Goal: Information Seeking & Learning: Learn about a topic

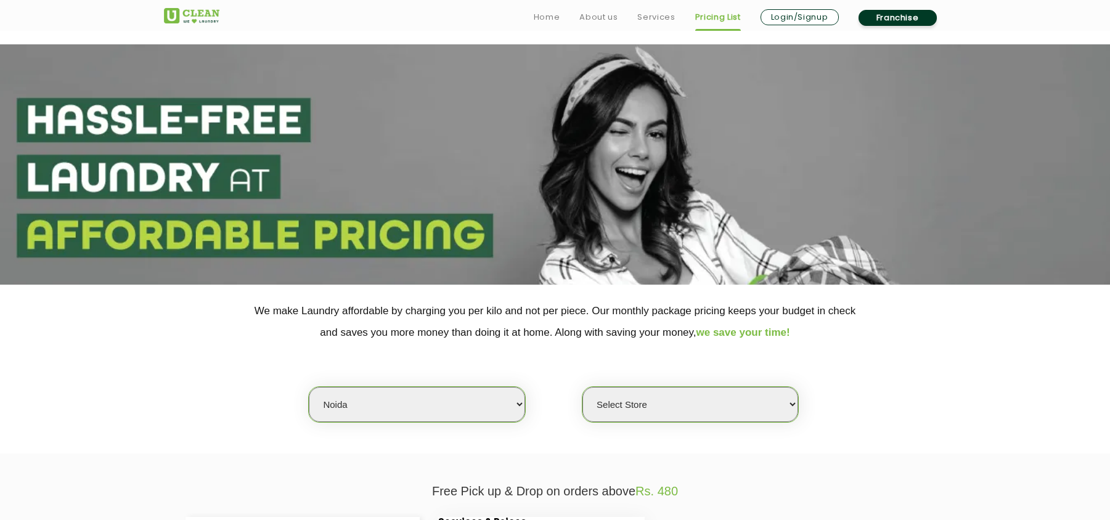
scroll to position [329, 0]
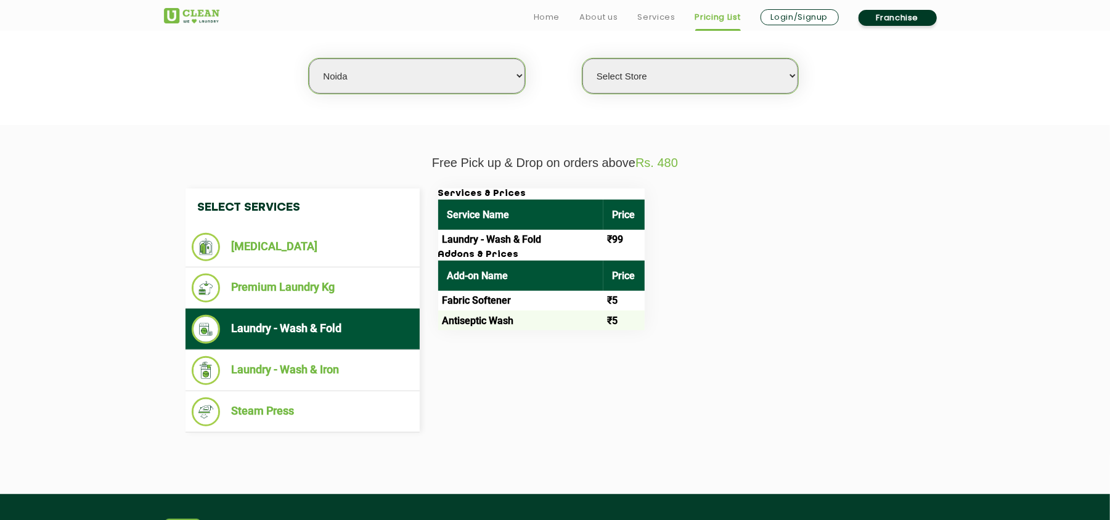
click at [353, 65] on select "Select city [GEOGRAPHIC_DATA] [GEOGRAPHIC_DATA] [GEOGRAPHIC_DATA] [GEOGRAPHIC_D…" at bounding box center [417, 76] width 216 height 35
select select "203"
click at [249, 126] on section "Free Pick up & Drop on orders above Rs. 480 Select Services [MEDICAL_DATA] Prem…" at bounding box center [555, 309] width 1110 height 369
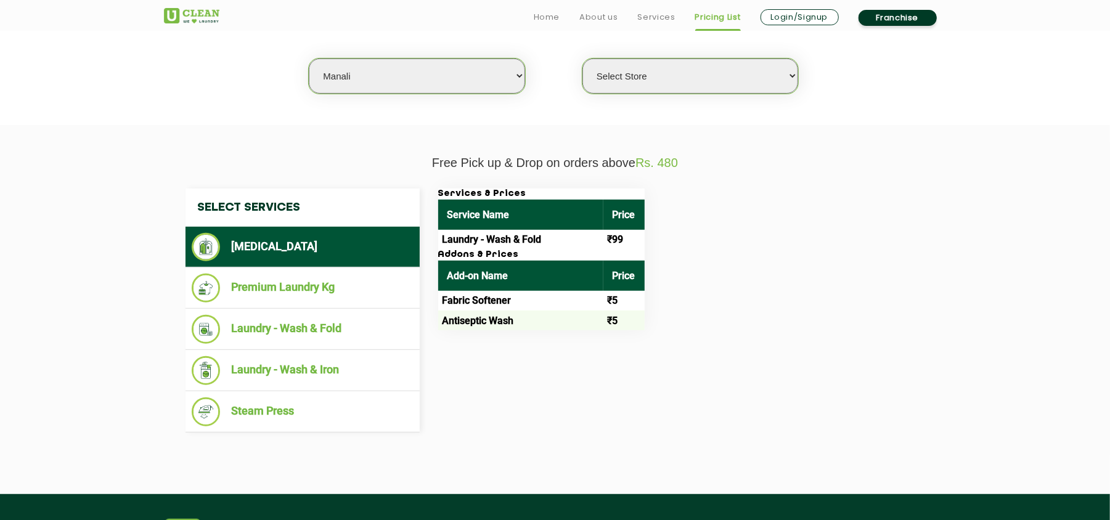
click at [326, 82] on select "Select city [GEOGRAPHIC_DATA] [GEOGRAPHIC_DATA] [GEOGRAPHIC_DATA] [GEOGRAPHIC_D…" at bounding box center [417, 76] width 216 height 35
select select "0"
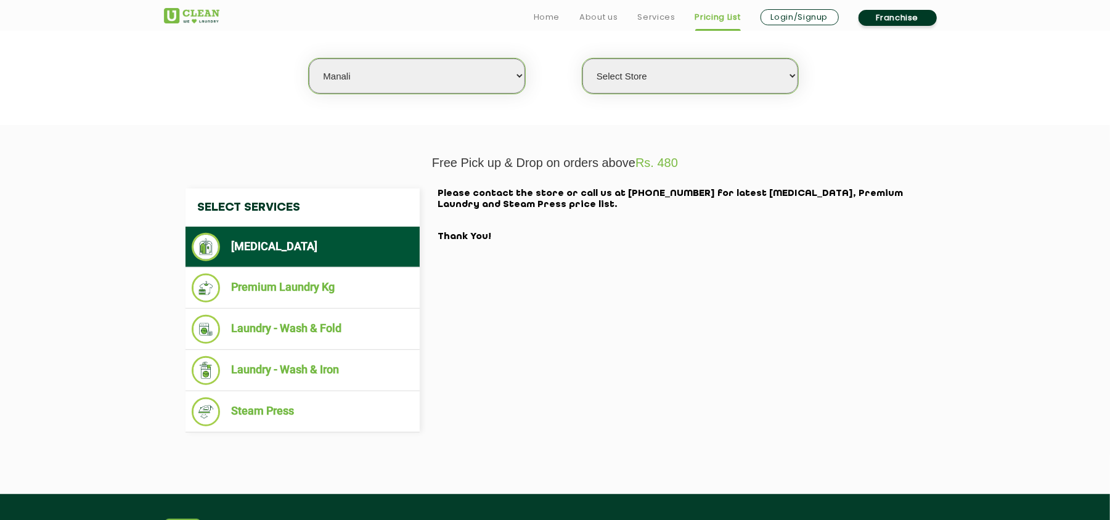
select select "5"
click at [309, 59] on select "Select city [GEOGRAPHIC_DATA] [GEOGRAPHIC_DATA] [GEOGRAPHIC_DATA] [GEOGRAPHIC_D…" at bounding box center [417, 76] width 216 height 35
click at [630, 73] on select "Select Store UClean Narsingi UClean Nizampet UClean Sangareddy UClean Gachibowl…" at bounding box center [690, 76] width 216 height 35
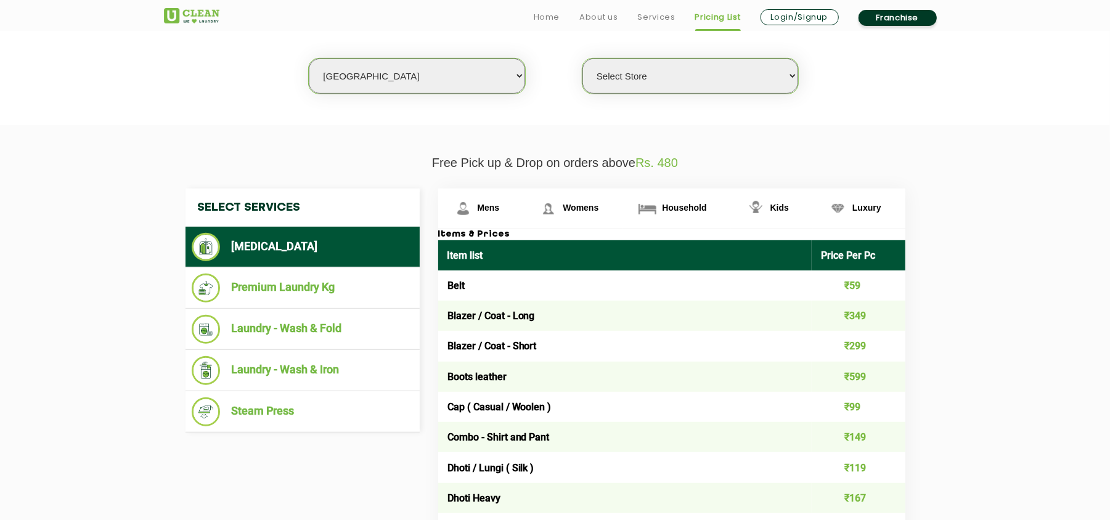
select select "383"
click at [582, 59] on select "Select Store UClean Narsingi UClean Nizampet UClean Sangareddy UClean Gachibowl…" at bounding box center [690, 76] width 216 height 35
click at [491, 207] on span "Mens" at bounding box center [489, 208] width 22 height 10
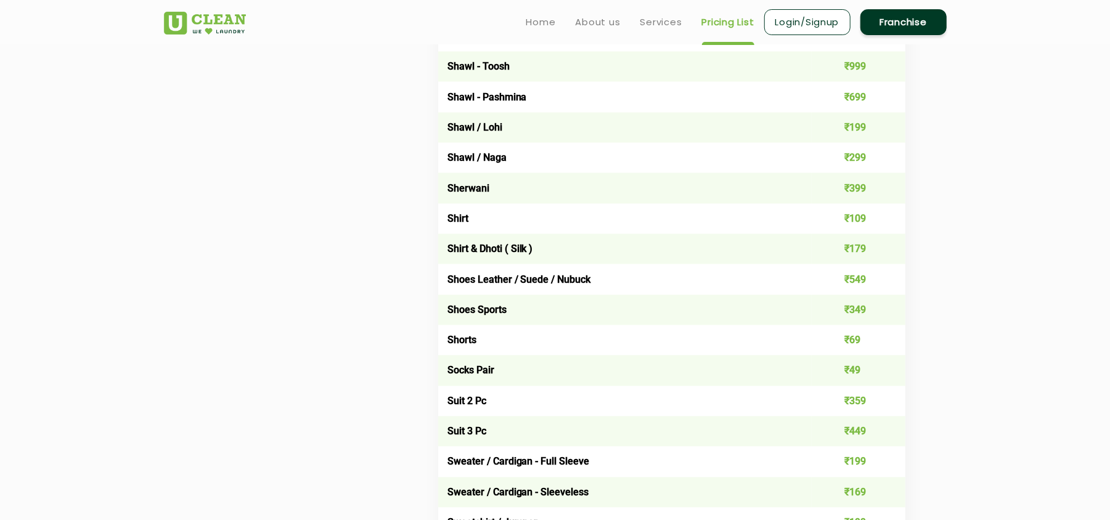
scroll to position [1643, 0]
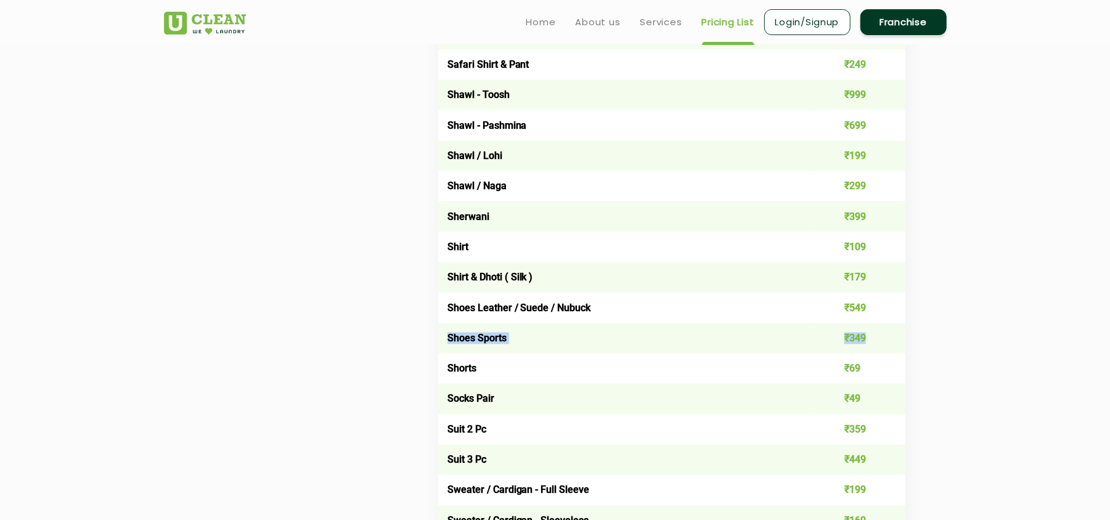
drag, startPoint x: 445, startPoint y: 324, endPoint x: 883, endPoint y: 333, distance: 437.7
click at [883, 333] on tr "Shoes Sports ₹349" at bounding box center [671, 339] width 467 height 30
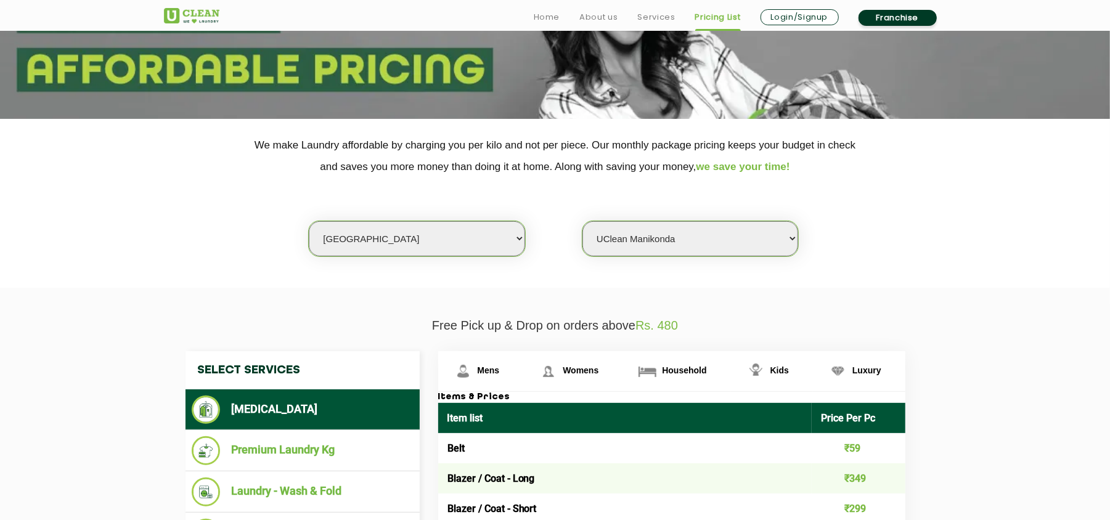
scroll to position [329, 0]
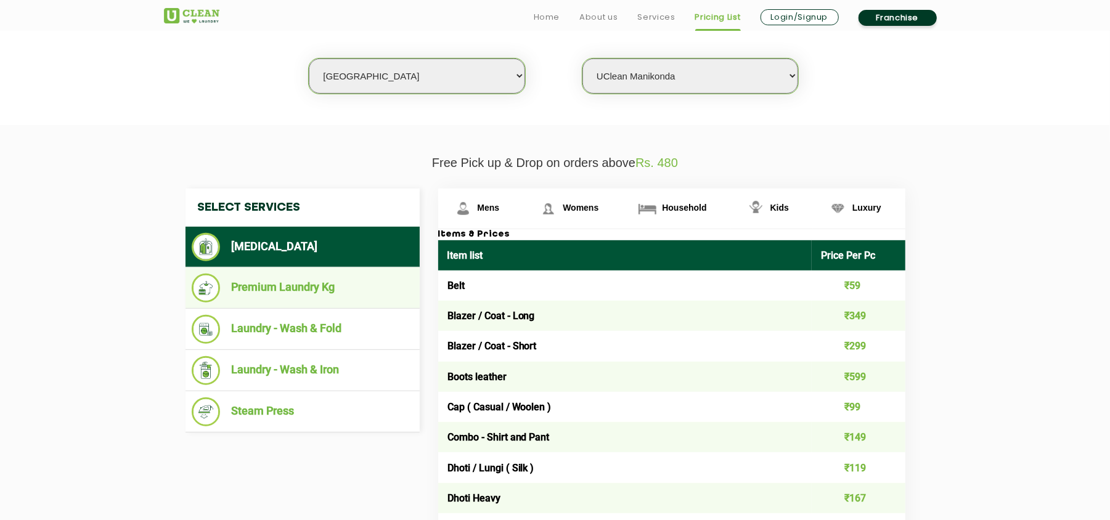
click at [353, 284] on li "Premium Laundry Kg" at bounding box center [303, 288] width 222 height 29
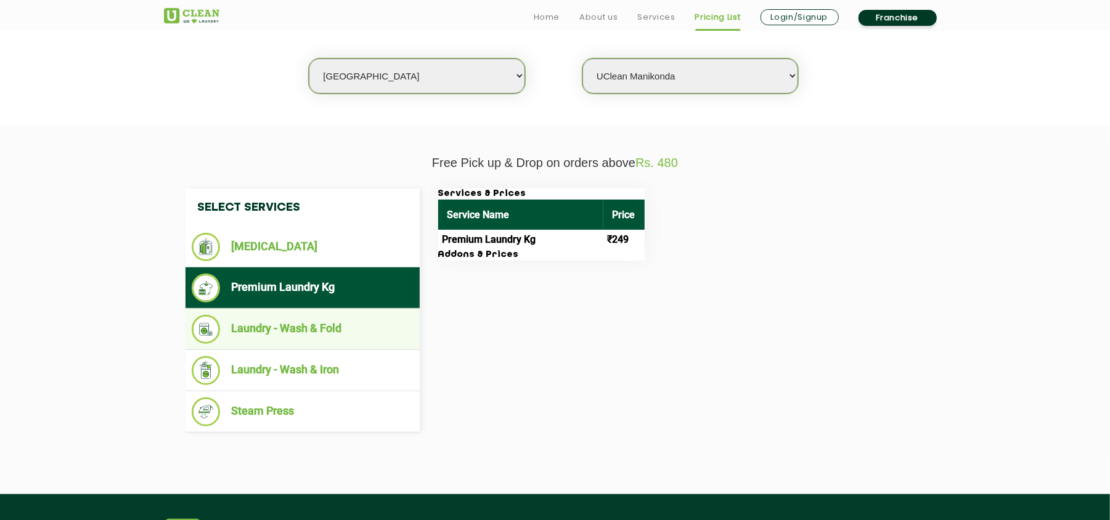
click at [337, 319] on li "Laundry - Wash & Fold" at bounding box center [303, 329] width 222 height 29
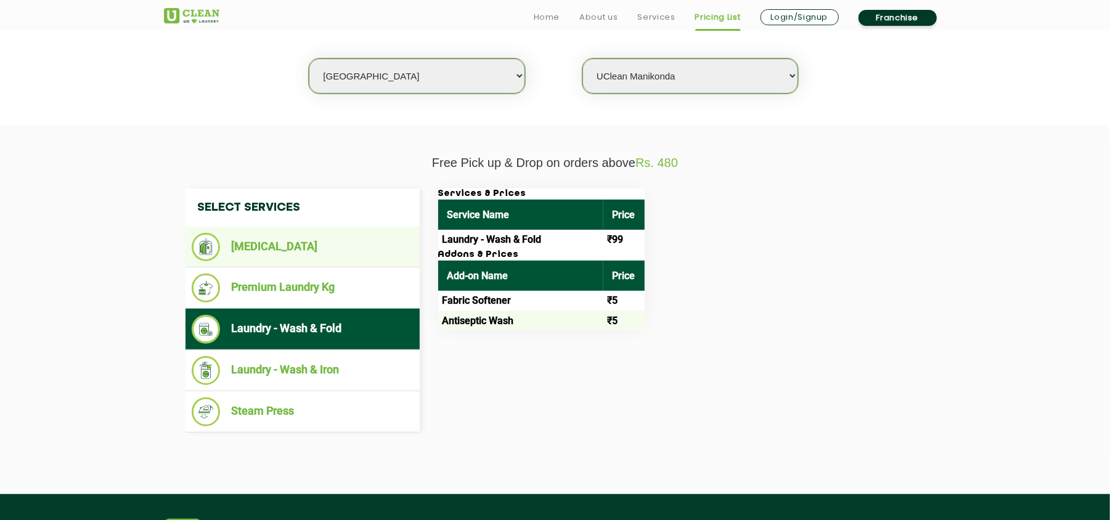
click at [309, 239] on li "[MEDICAL_DATA]" at bounding box center [303, 247] width 222 height 28
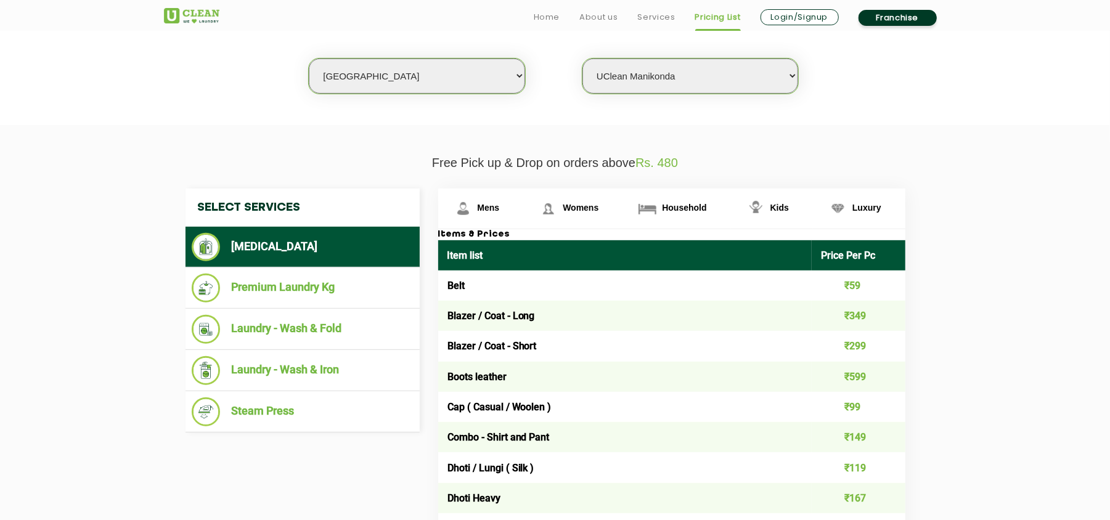
click at [387, 79] on select "Select city [GEOGRAPHIC_DATA] [GEOGRAPHIC_DATA] [GEOGRAPHIC_DATA] [GEOGRAPHIC_D…" at bounding box center [417, 76] width 216 height 35
drag, startPoint x: 271, startPoint y: 102, endPoint x: 284, endPoint y: 100, distance: 12.5
click at [271, 102] on section "We make Laundry affordable by charging you per kilo and not per piece. Our mont…" at bounding box center [555, 40] width 1110 height 169
click at [365, 81] on select "Select city [GEOGRAPHIC_DATA] [GEOGRAPHIC_DATA] [GEOGRAPHIC_DATA] [GEOGRAPHIC_D…" at bounding box center [417, 76] width 216 height 35
click at [309, 59] on select "Select city [GEOGRAPHIC_DATA] [GEOGRAPHIC_DATA] [GEOGRAPHIC_DATA] [GEOGRAPHIC_D…" at bounding box center [417, 76] width 216 height 35
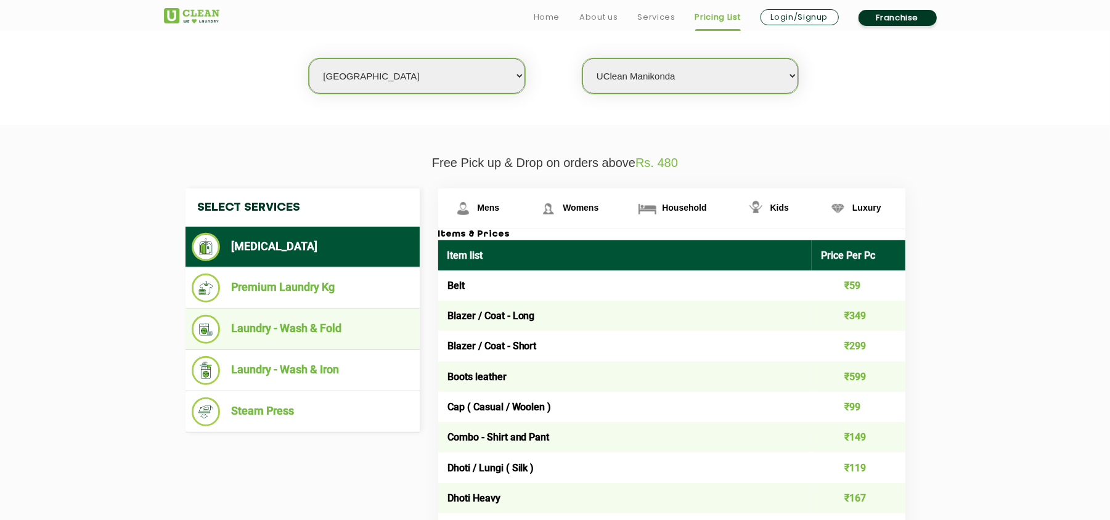
click at [312, 328] on li "Laundry - Wash & Fold" at bounding box center [303, 329] width 222 height 29
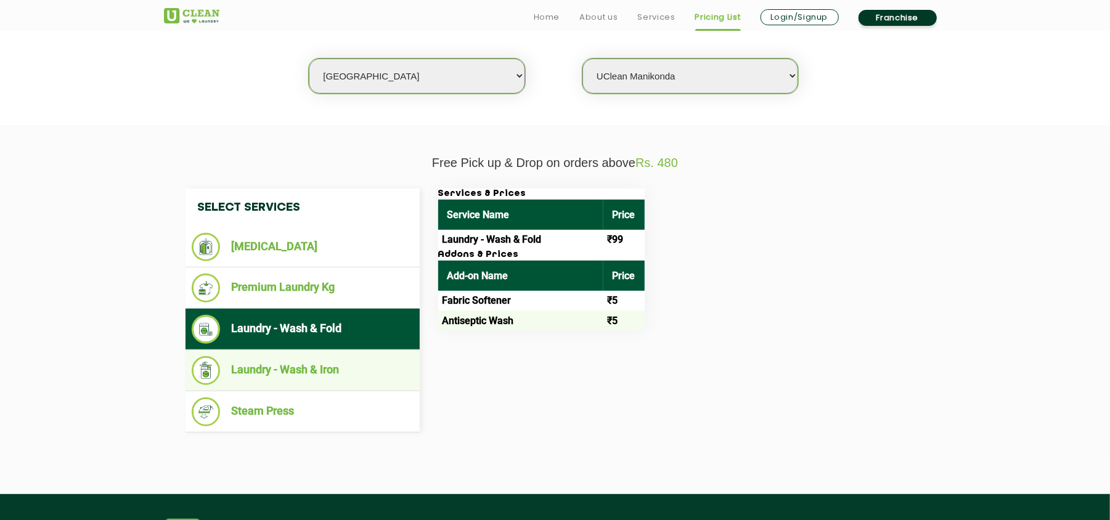
click at [373, 366] on li "Laundry - Wash & Iron" at bounding box center [303, 370] width 222 height 29
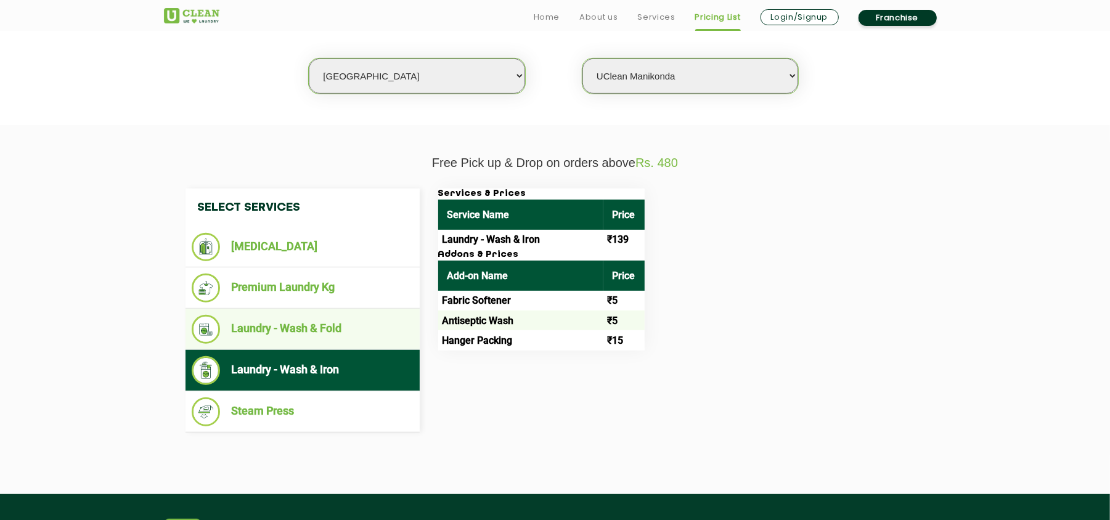
click at [325, 324] on li "Laundry - Wash & Fold" at bounding box center [303, 329] width 222 height 29
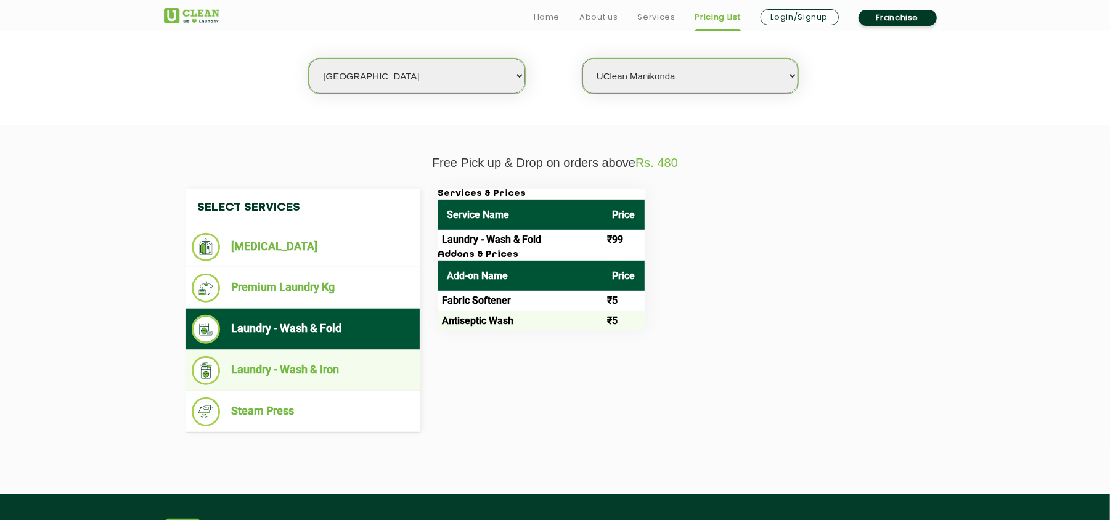
click at [335, 367] on li "Laundry - Wash & Iron" at bounding box center [303, 370] width 222 height 29
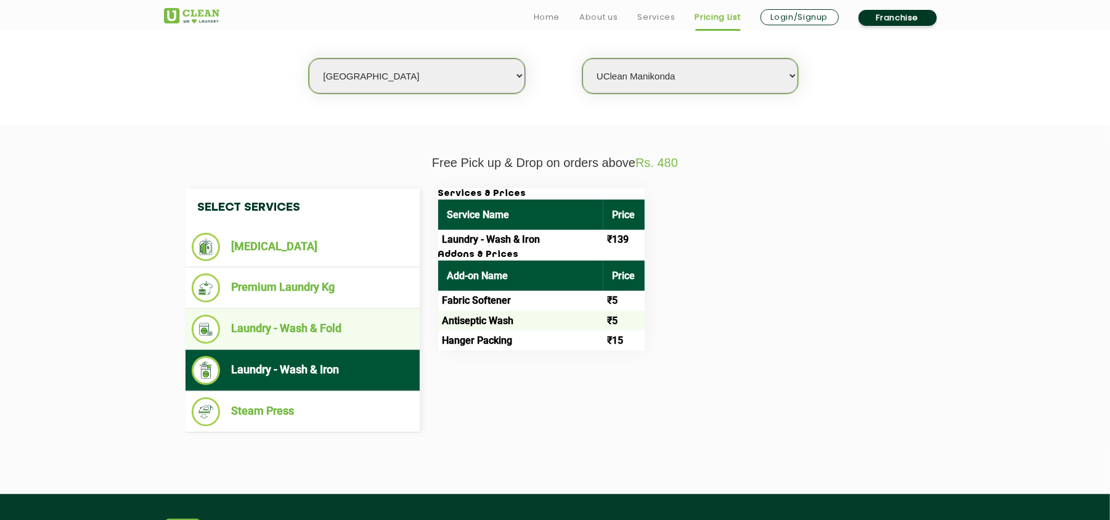
click at [356, 332] on li "Laundry - Wash & Fold" at bounding box center [303, 329] width 222 height 29
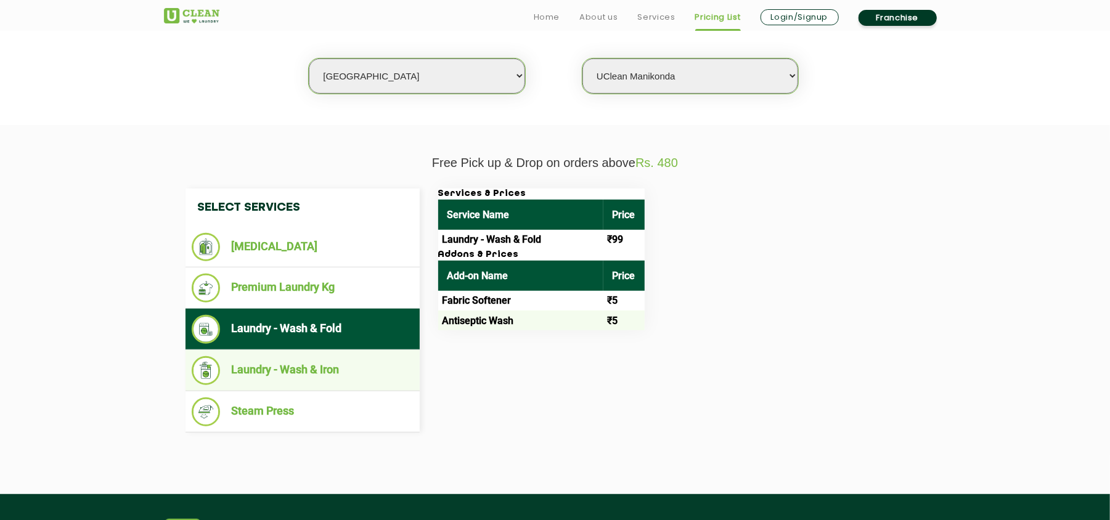
click at [336, 361] on li "Laundry - Wash & Iron" at bounding box center [303, 370] width 222 height 29
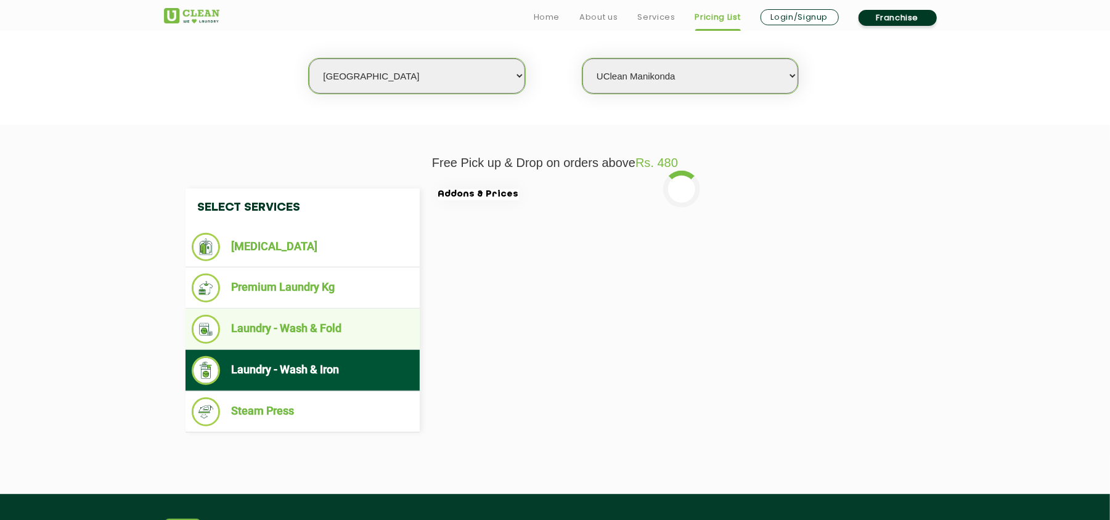
click at [335, 333] on li "Laundry - Wash & Fold" at bounding box center [303, 329] width 222 height 29
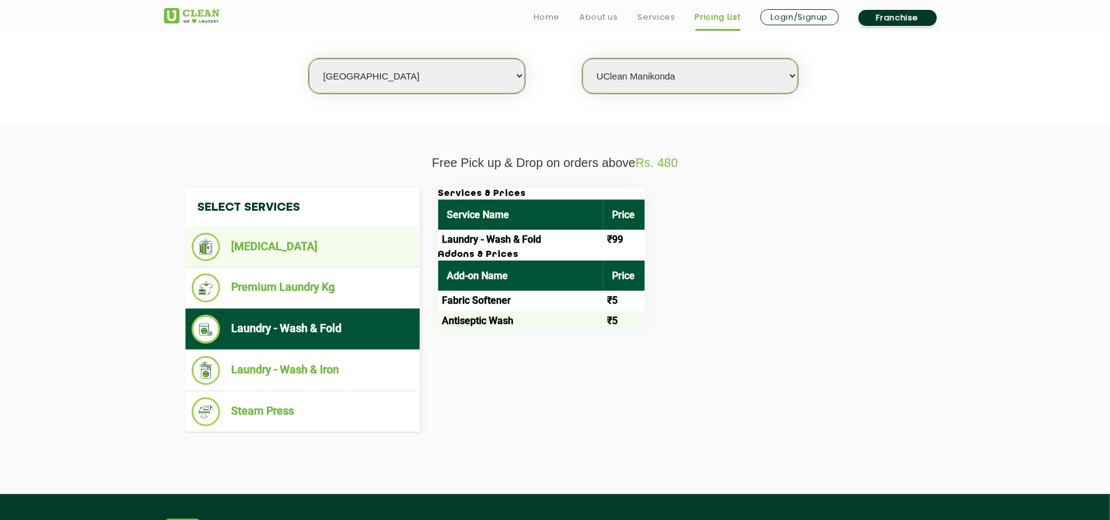
drag, startPoint x: 325, startPoint y: 294, endPoint x: 321, endPoint y: 262, distance: 32.4
click at [325, 287] on li "Premium Laundry Kg" at bounding box center [303, 288] width 222 height 29
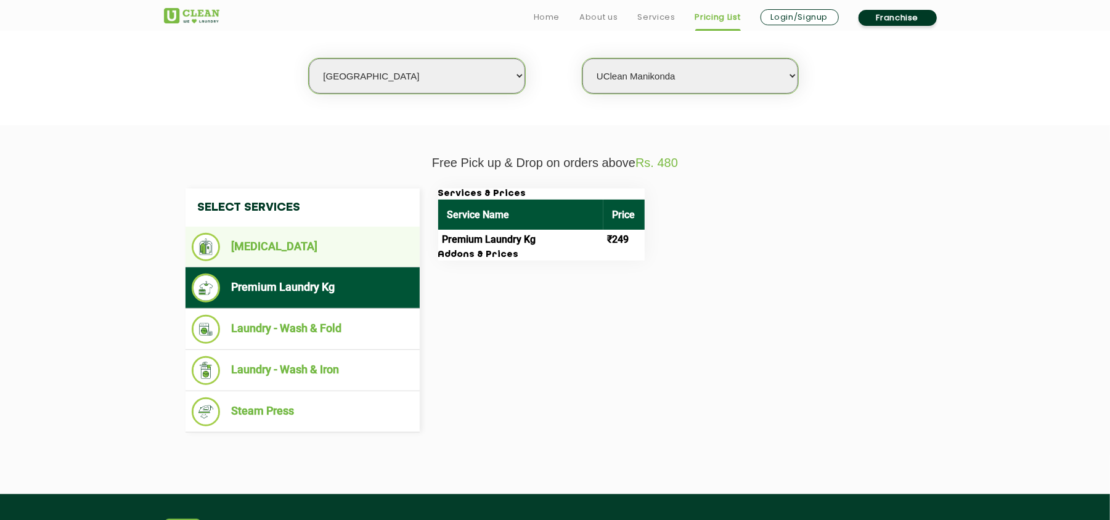
click at [317, 247] on li "[MEDICAL_DATA]" at bounding box center [303, 247] width 222 height 28
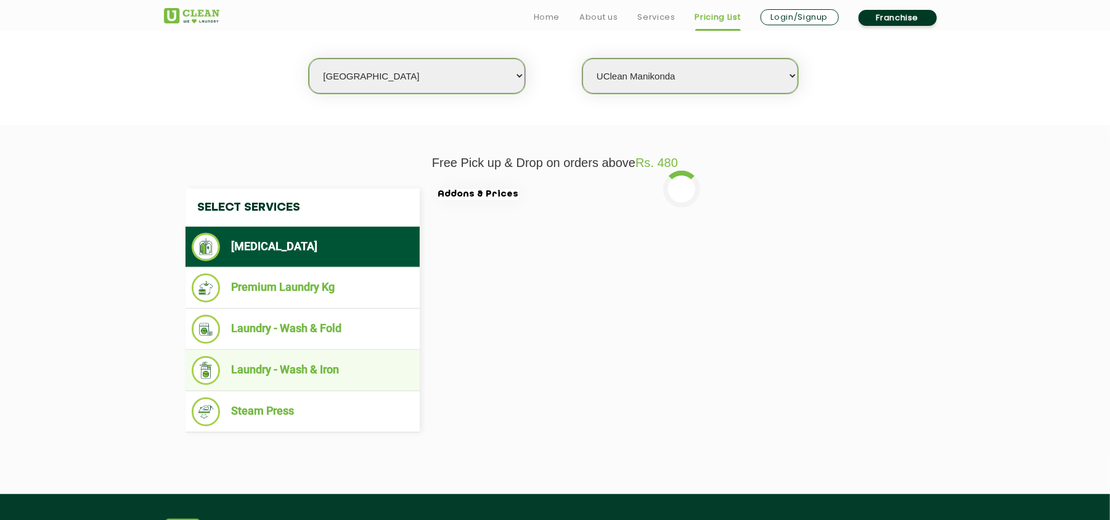
drag, startPoint x: 343, startPoint y: 314, endPoint x: 351, endPoint y: 353, distance: 39.5
click at [343, 317] on li "Laundry - Wash & Fold" at bounding box center [303, 329] width 222 height 29
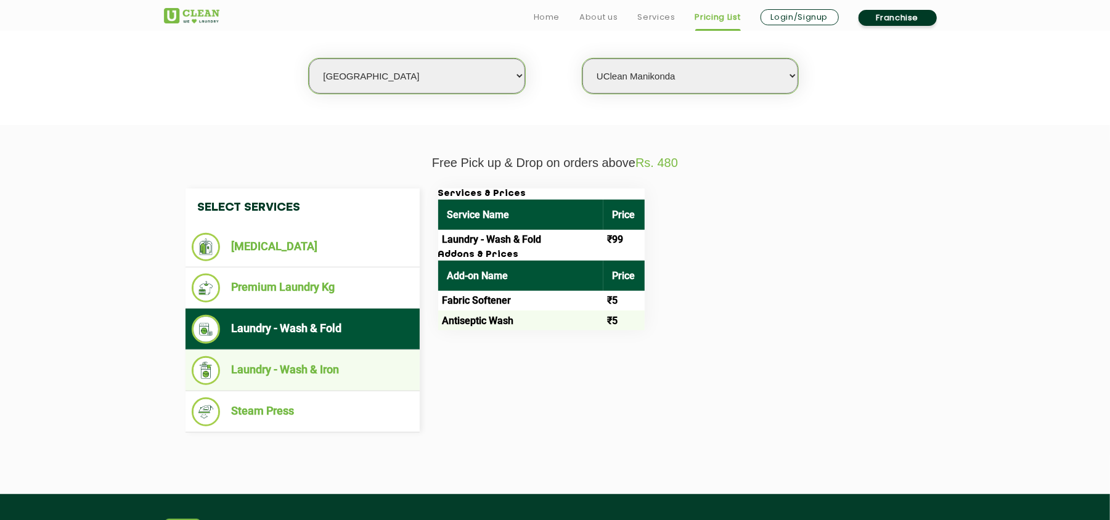
click at [351, 356] on li "Laundry - Wash & Iron" at bounding box center [303, 370] width 222 height 29
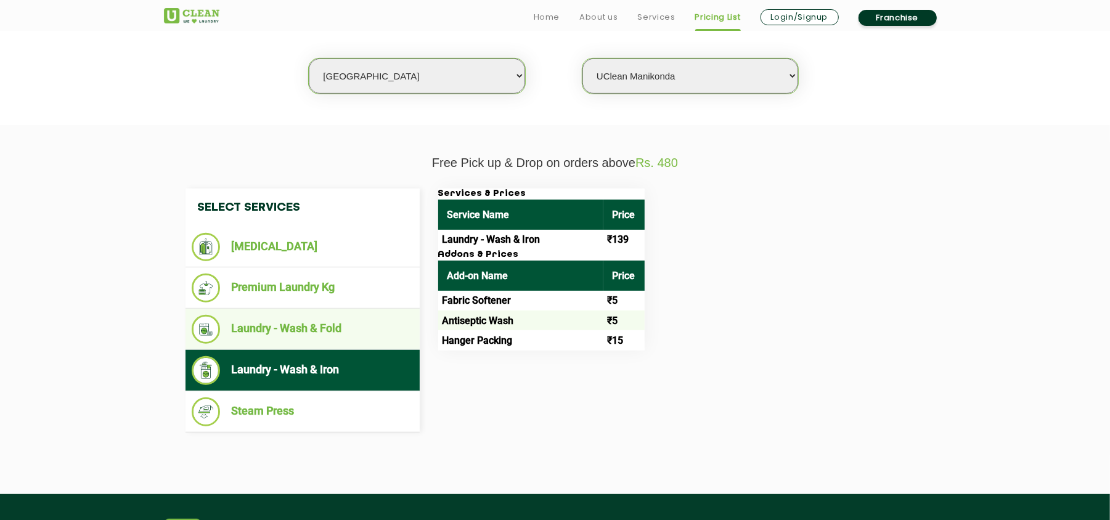
click at [330, 332] on li "Laundry - Wash & Fold" at bounding box center [303, 329] width 222 height 29
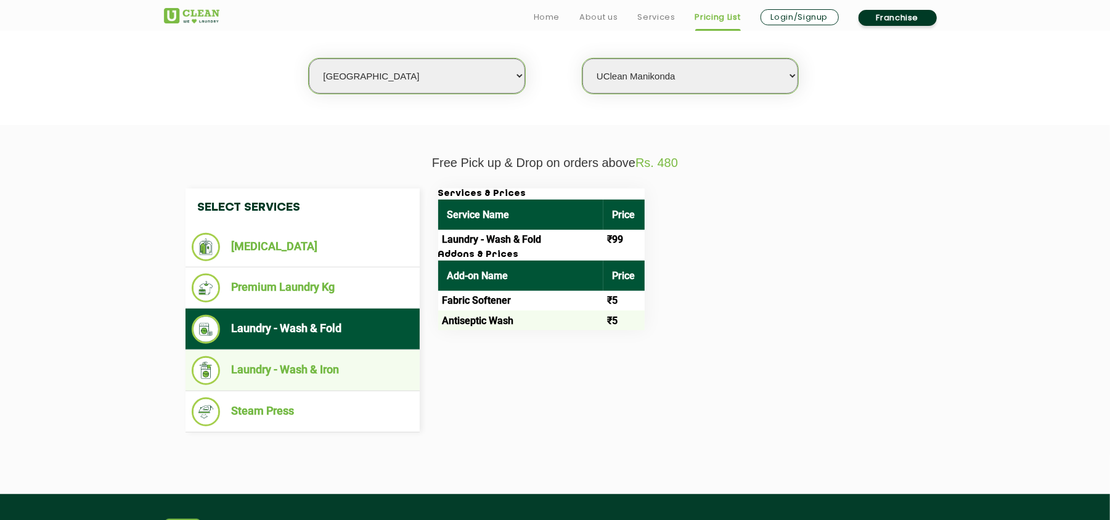
click at [325, 367] on li "Laundry - Wash & Iron" at bounding box center [303, 370] width 222 height 29
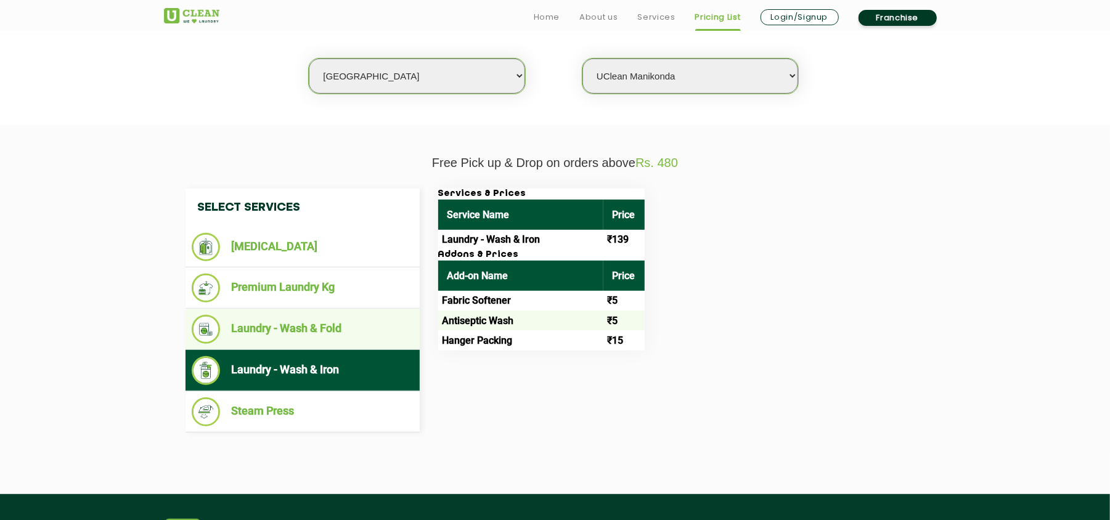
click at [325, 318] on li "Laundry - Wash & Fold" at bounding box center [303, 329] width 222 height 29
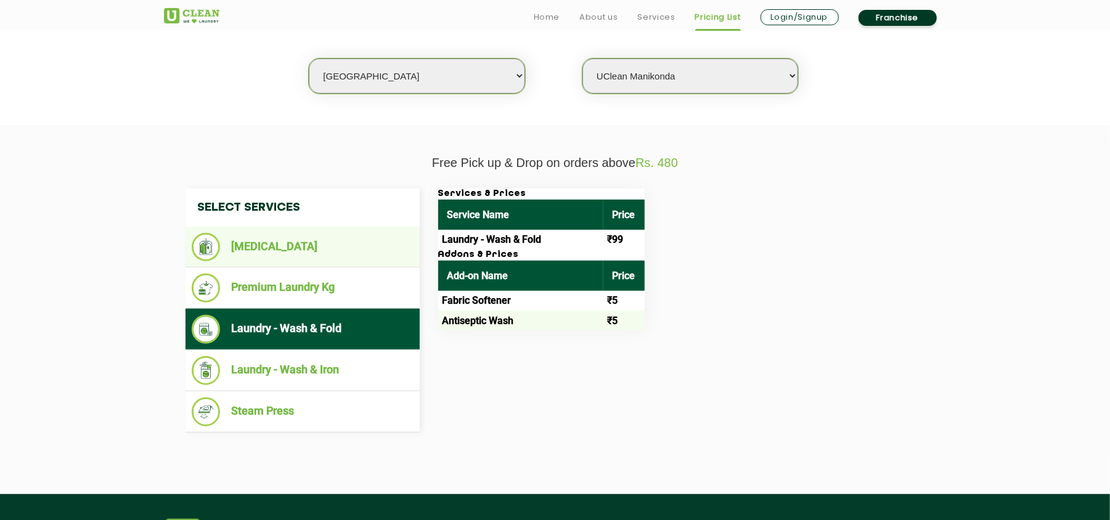
click at [325, 256] on li "[MEDICAL_DATA]" at bounding box center [303, 247] width 222 height 28
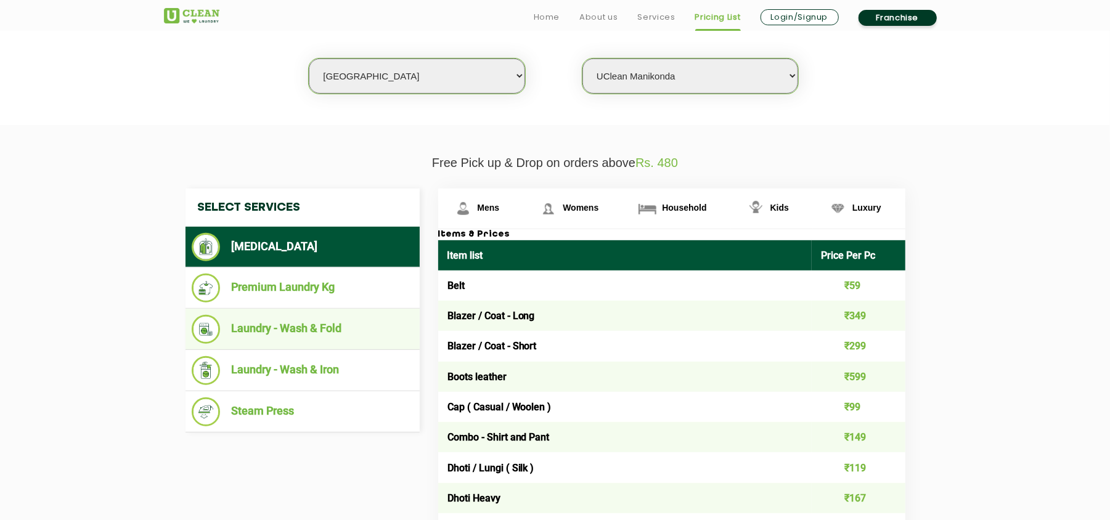
click at [323, 343] on li "Laundry - Wash & Fold" at bounding box center [303, 329] width 222 height 29
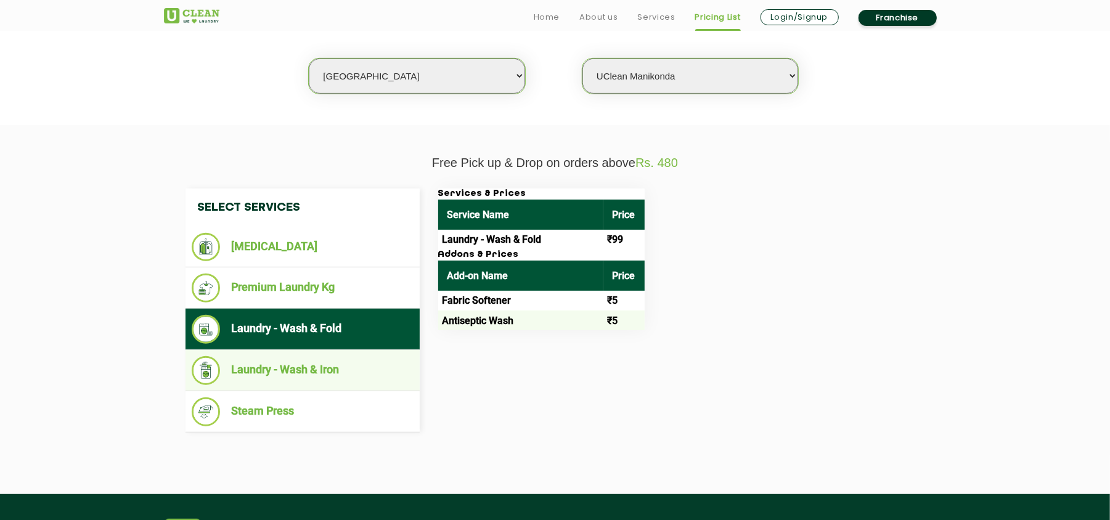
click at [327, 370] on li "Laundry - Wash & Iron" at bounding box center [303, 370] width 222 height 29
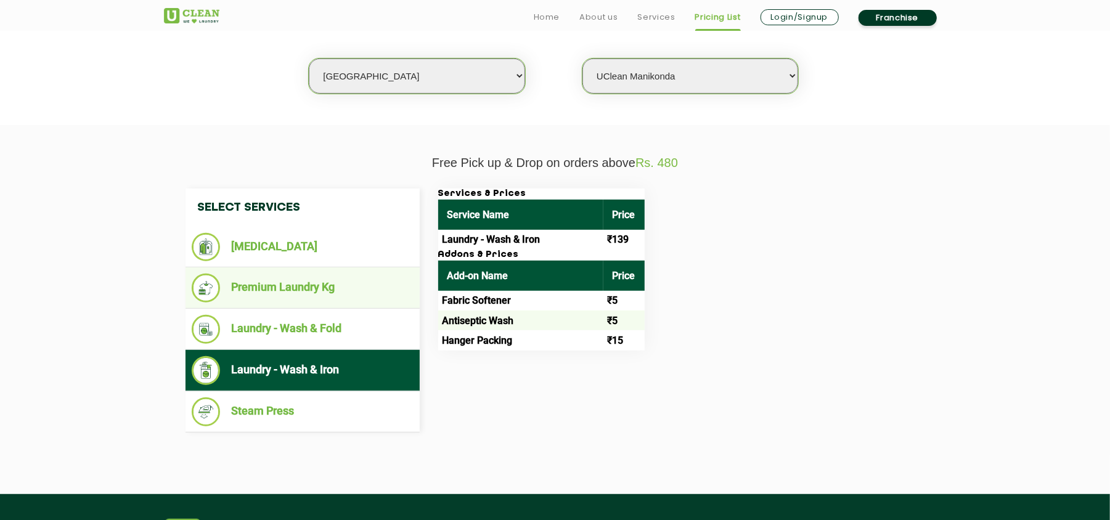
click at [313, 300] on li "Premium Laundry Kg" at bounding box center [303, 288] width 222 height 29
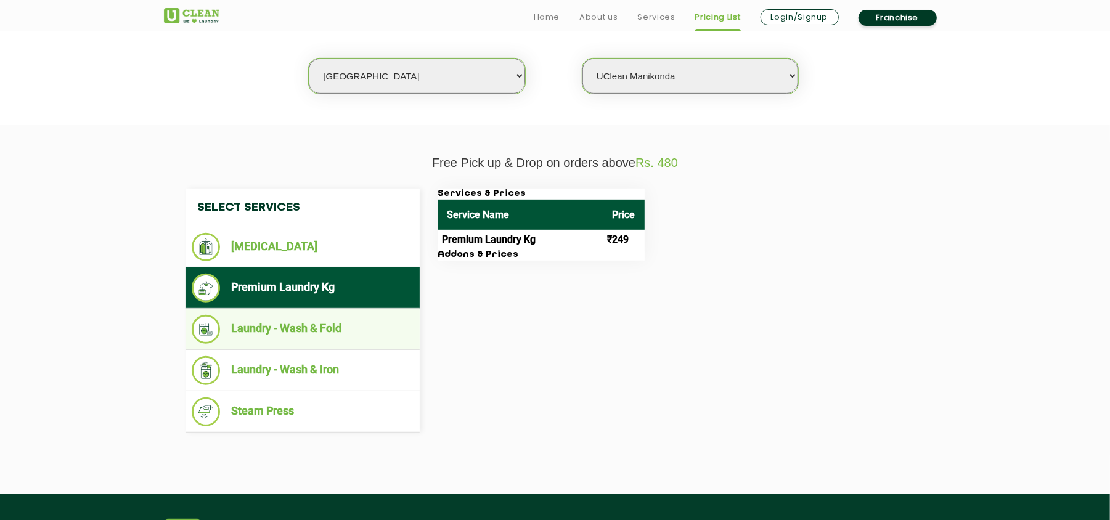
click at [319, 334] on li "Laundry - Wash & Fold" at bounding box center [303, 329] width 222 height 29
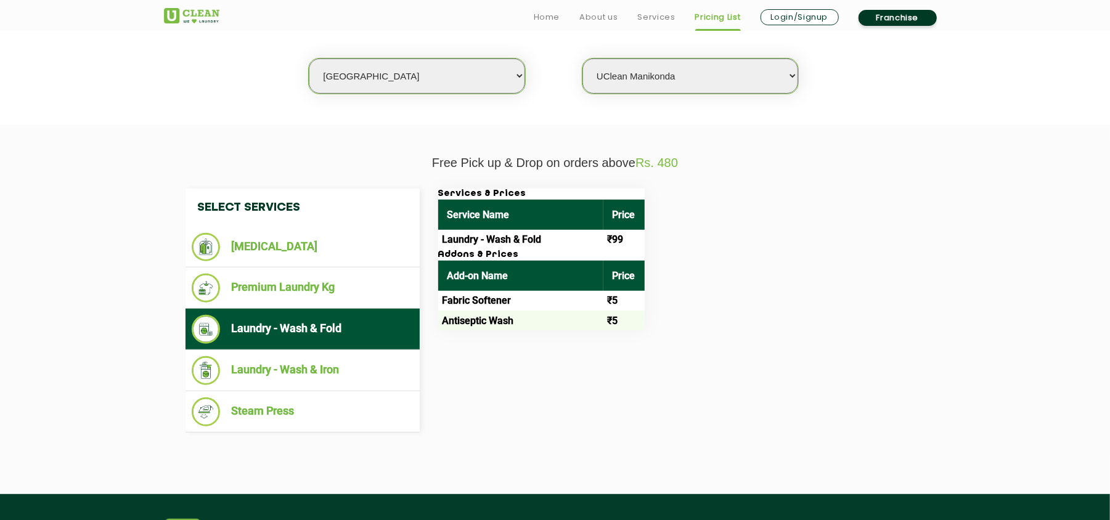
click at [615, 77] on select "Select Store UClean Narsingi UClean Nizampet UClean Sangareddy UClean Gachibowl…" at bounding box center [690, 76] width 216 height 35
click at [287, 248] on li "[MEDICAL_DATA]" at bounding box center [303, 247] width 222 height 28
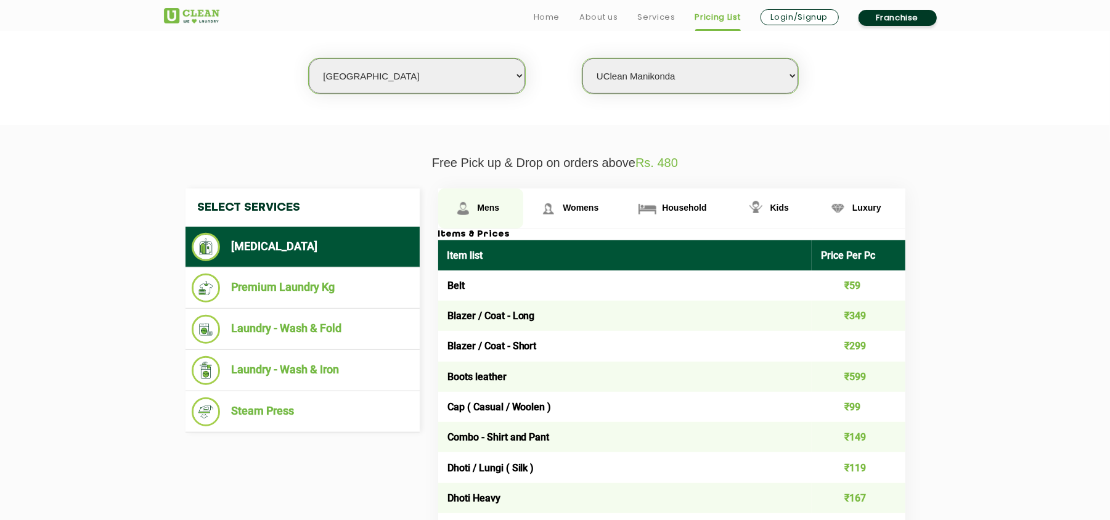
click at [478, 203] on span "Mens" at bounding box center [489, 208] width 22 height 10
click at [475, 206] on link "Mens" at bounding box center [481, 209] width 86 height 40
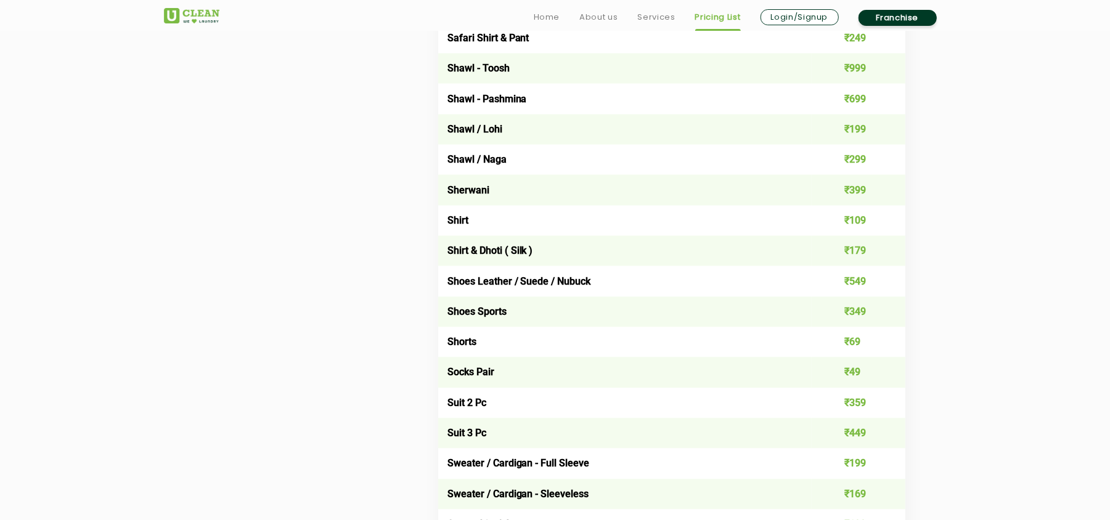
scroll to position [1672, 0]
drag, startPoint x: 529, startPoint y: 65, endPoint x: 537, endPoint y: 58, distance: 11.4
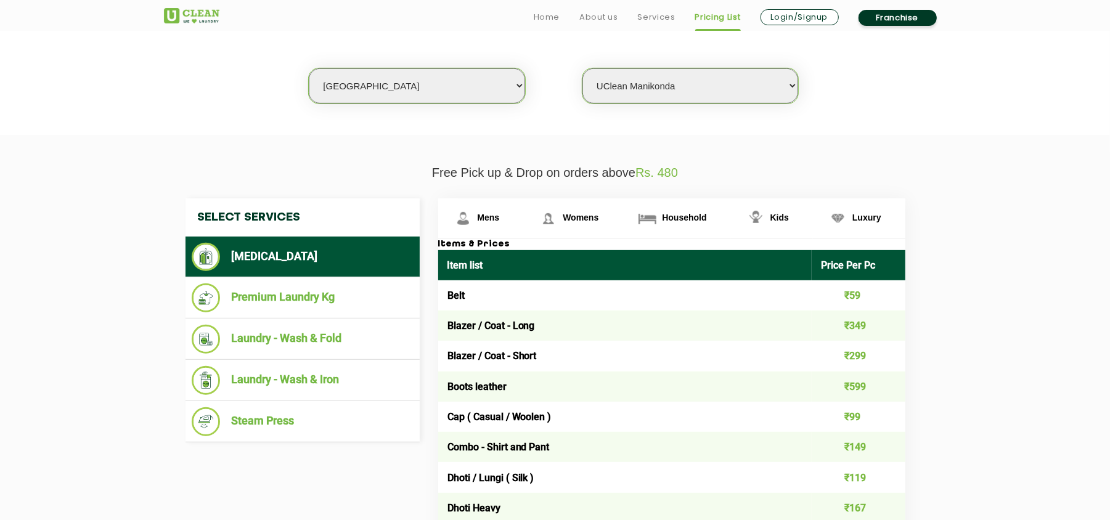
scroll to position [356, 0]
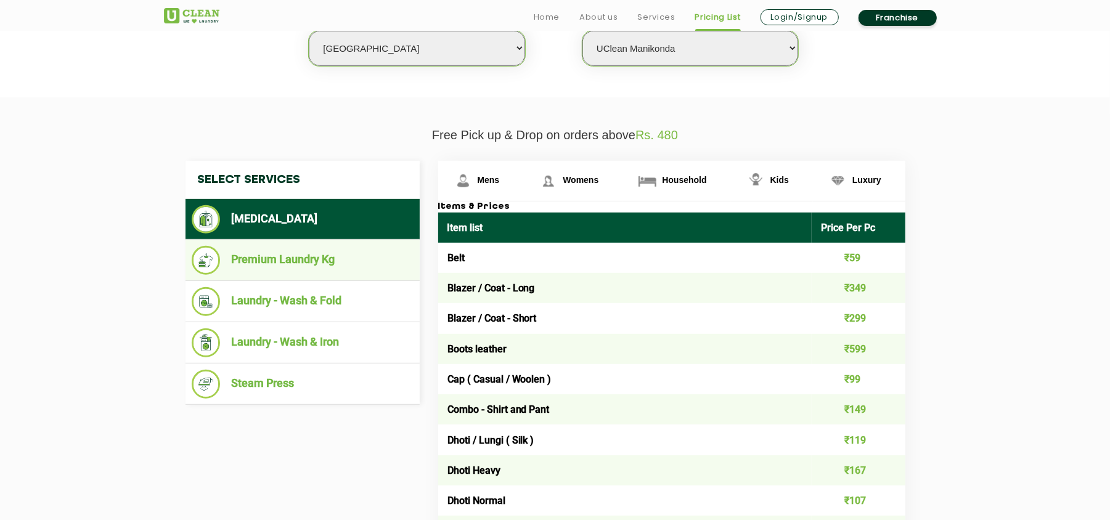
click at [323, 252] on li "Premium Laundry Kg" at bounding box center [303, 260] width 222 height 29
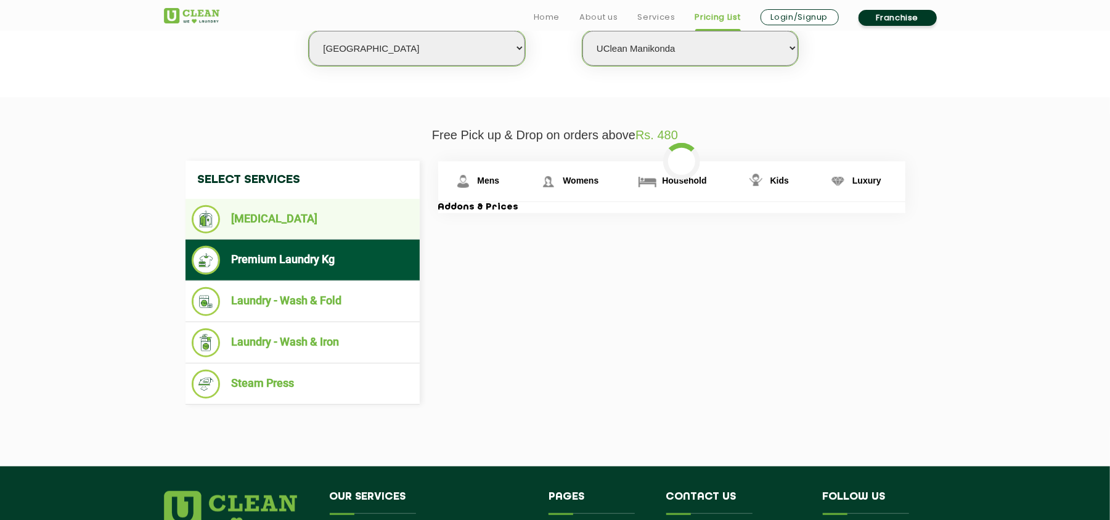
click at [316, 222] on li "[MEDICAL_DATA]" at bounding box center [303, 219] width 222 height 28
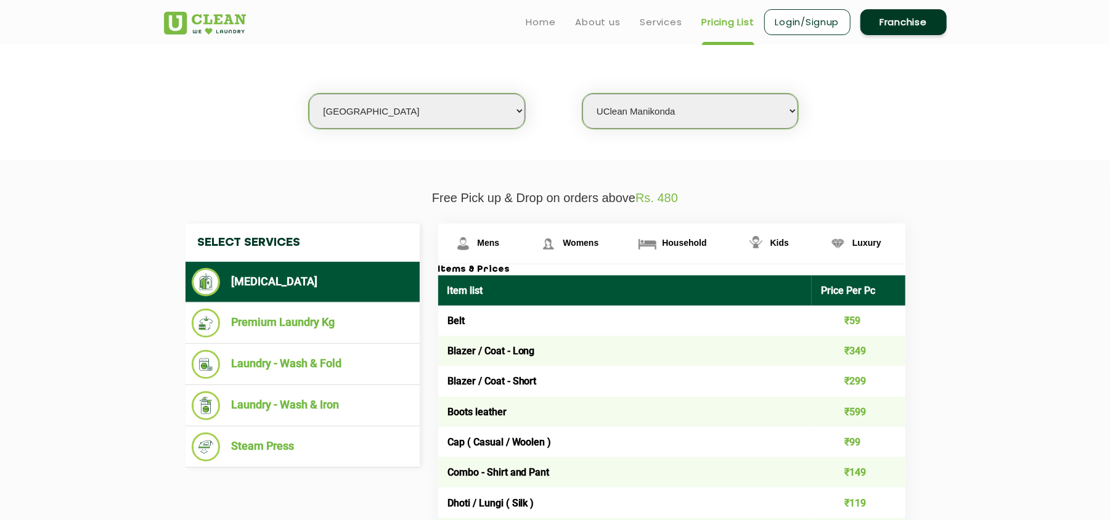
scroll to position [274, 0]
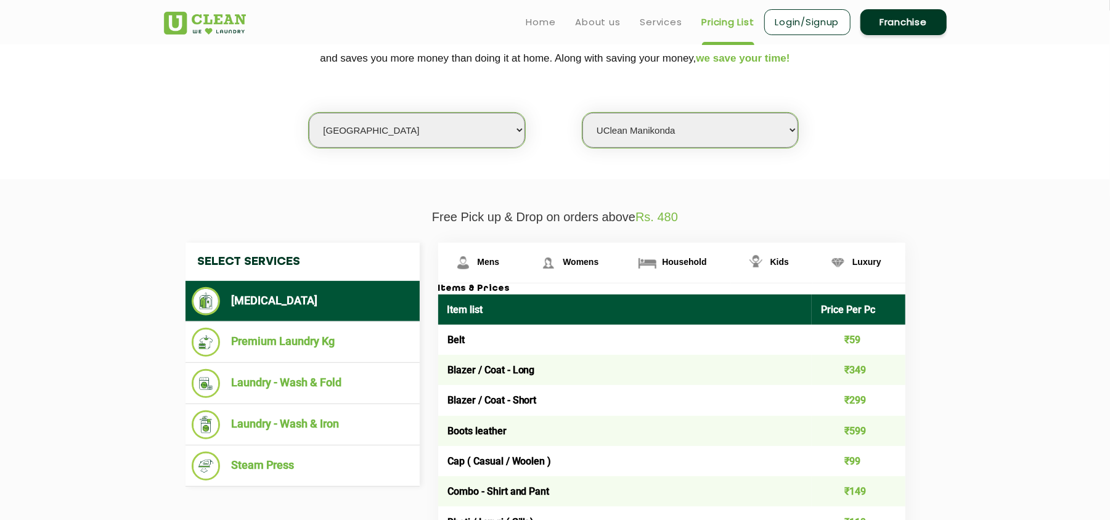
click at [402, 132] on select "Select city [GEOGRAPHIC_DATA] [GEOGRAPHIC_DATA] [GEOGRAPHIC_DATA] [GEOGRAPHIC_D…" at bounding box center [417, 130] width 216 height 35
click at [272, 157] on section "We make Laundry affordable by charging you per kilo and not per piece. Our mont…" at bounding box center [555, 94] width 1110 height 169
click at [375, 128] on select "Select city [GEOGRAPHIC_DATA] [GEOGRAPHIC_DATA] [GEOGRAPHIC_DATA] [GEOGRAPHIC_D…" at bounding box center [417, 130] width 216 height 35
select select "174"
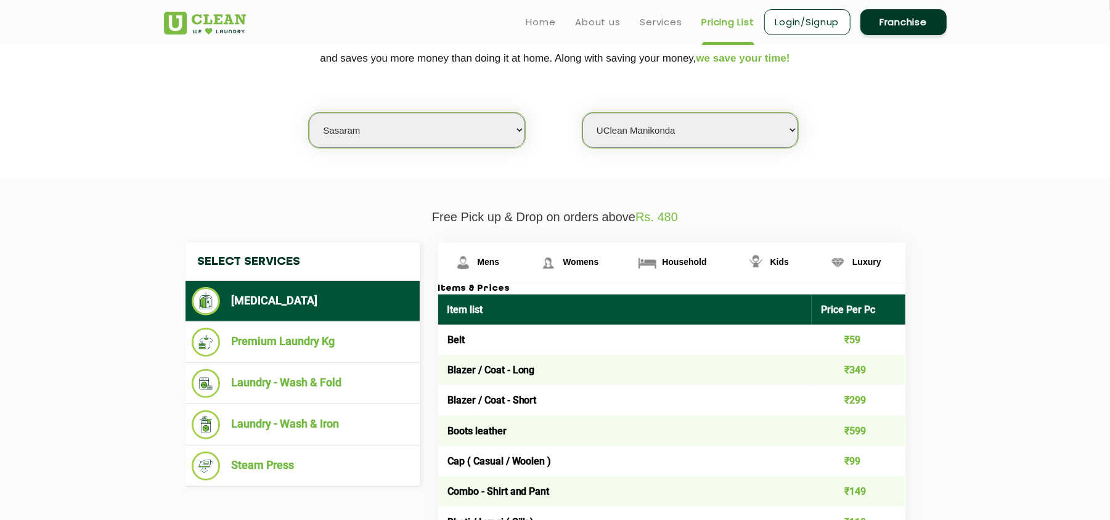
select select "0"
click at [348, 125] on select "Select city [GEOGRAPHIC_DATA] [GEOGRAPHIC_DATA] [GEOGRAPHIC_DATA] [GEOGRAPHIC_D…" at bounding box center [417, 130] width 216 height 35
select select "1"
click at [309, 113] on select "Select city [GEOGRAPHIC_DATA] [GEOGRAPHIC_DATA] [GEOGRAPHIC_DATA] [GEOGRAPHIC_D…" at bounding box center [417, 130] width 216 height 35
select select "0"
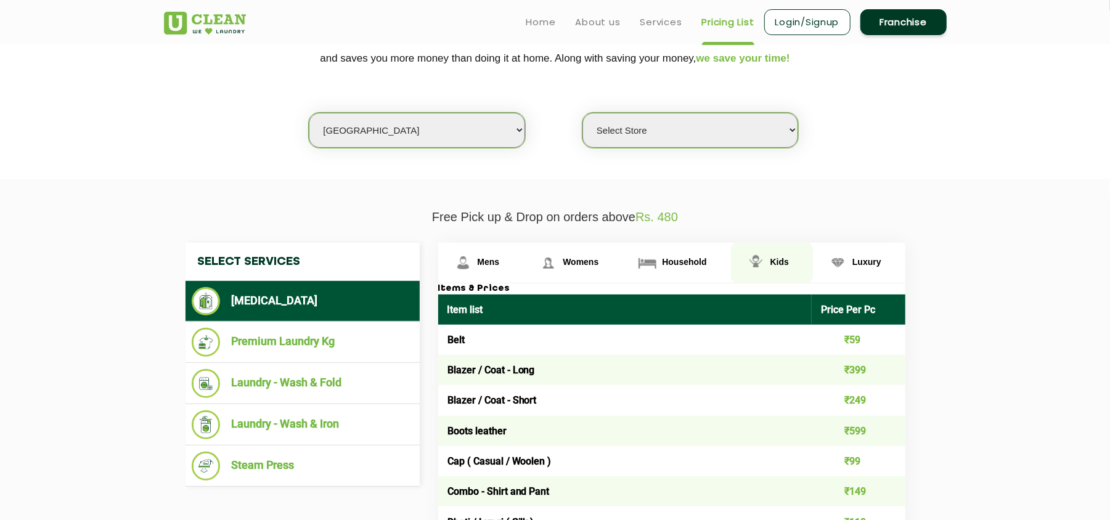
click at [794, 256] on link "Kids" at bounding box center [772, 263] width 82 height 40
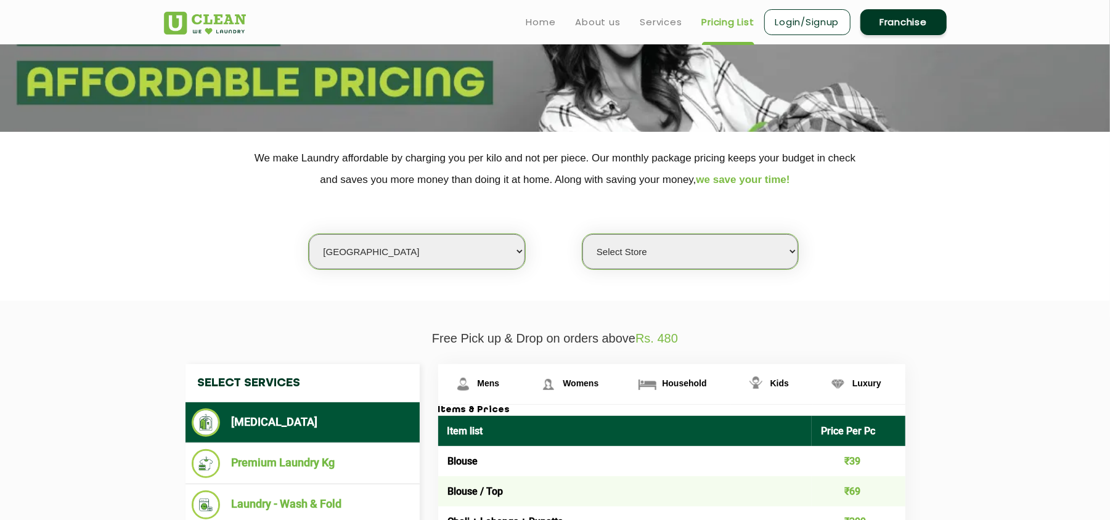
scroll to position [149, 0]
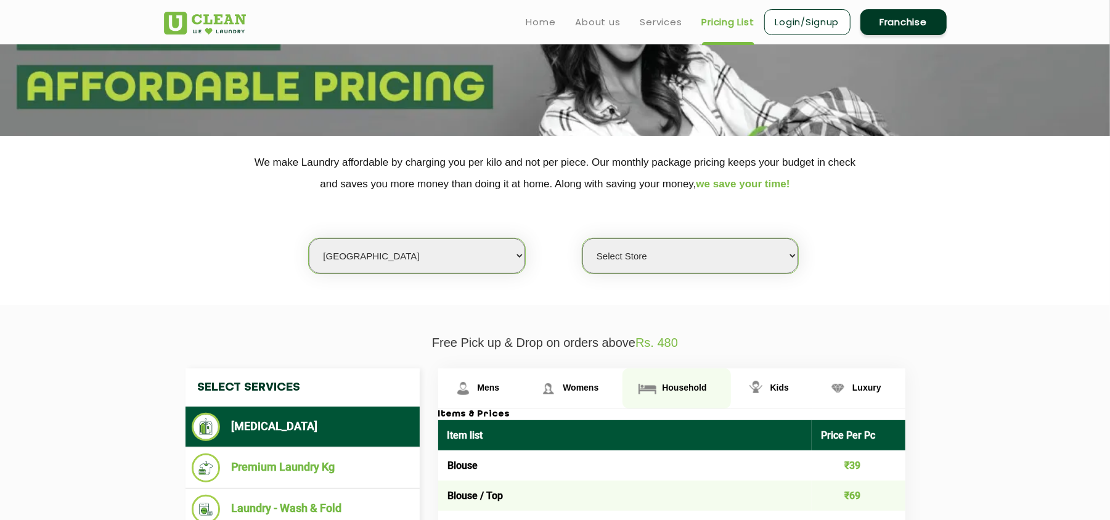
click at [679, 387] on span "Household" at bounding box center [684, 388] width 44 height 10
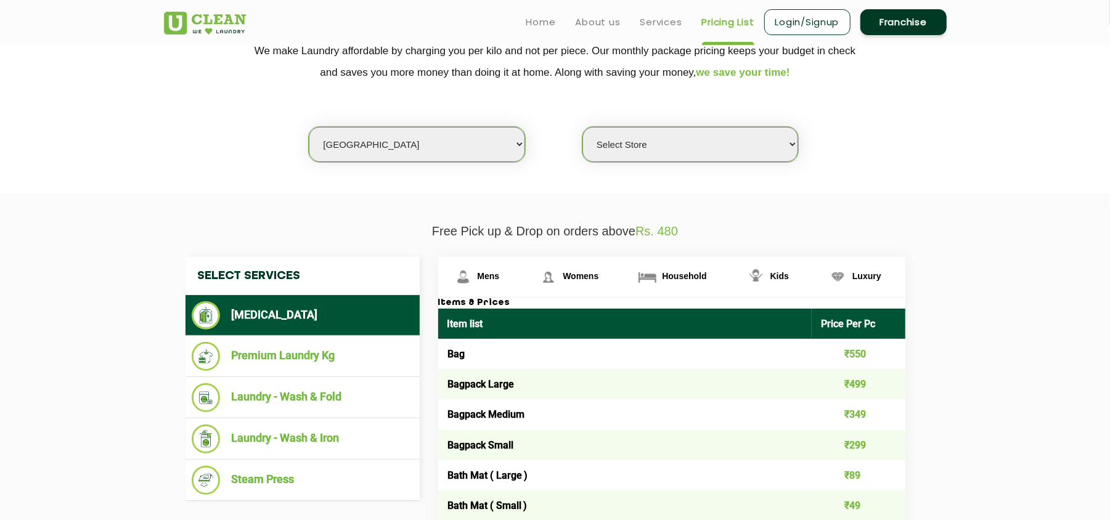
scroll to position [67, 0]
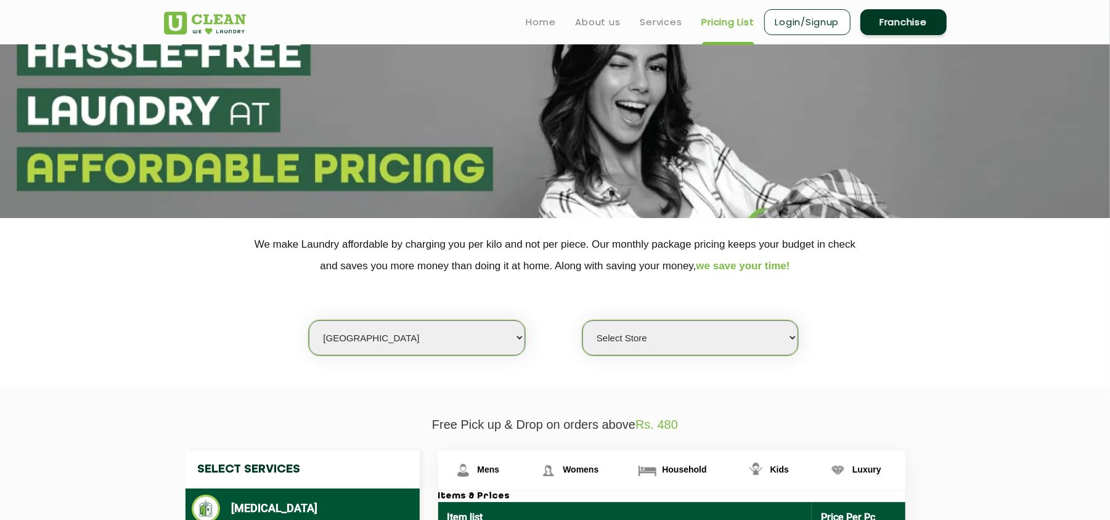
click at [417, 337] on select "Select city [GEOGRAPHIC_DATA] [GEOGRAPHIC_DATA] [GEOGRAPHIC_DATA] [GEOGRAPHIC_D…" at bounding box center [417, 338] width 216 height 35
select select "193"
click at [202, 284] on div "Select city [GEOGRAPHIC_DATA] [GEOGRAPHIC_DATA] [GEOGRAPHIC_DATA] [GEOGRAPHIC_D…" at bounding box center [555, 317] width 801 height 80
select select "0"
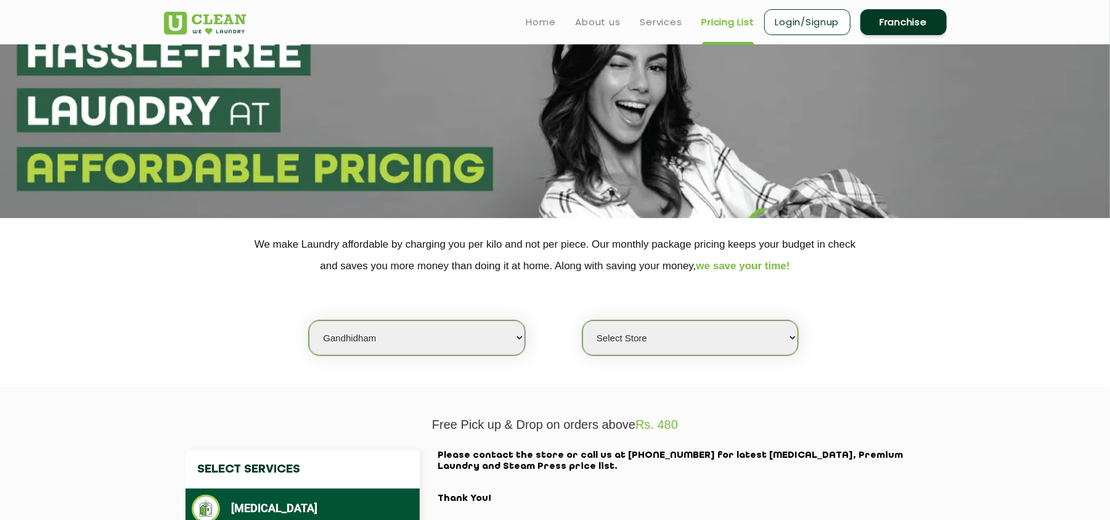
click at [442, 343] on select "Select city [GEOGRAPHIC_DATA] [GEOGRAPHIC_DATA] [GEOGRAPHIC_DATA] [GEOGRAPHIC_D…" at bounding box center [417, 338] width 216 height 35
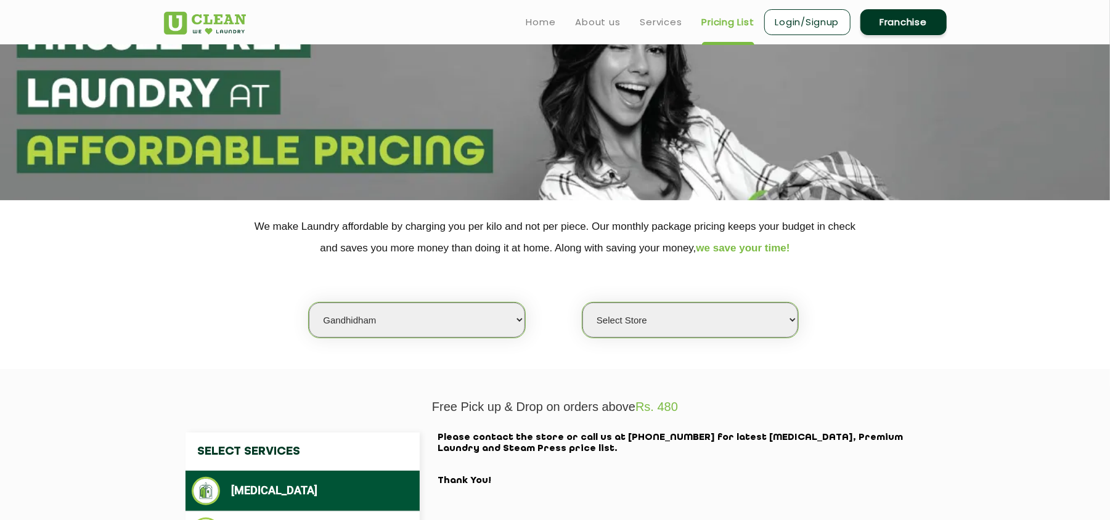
scroll to position [75, 0]
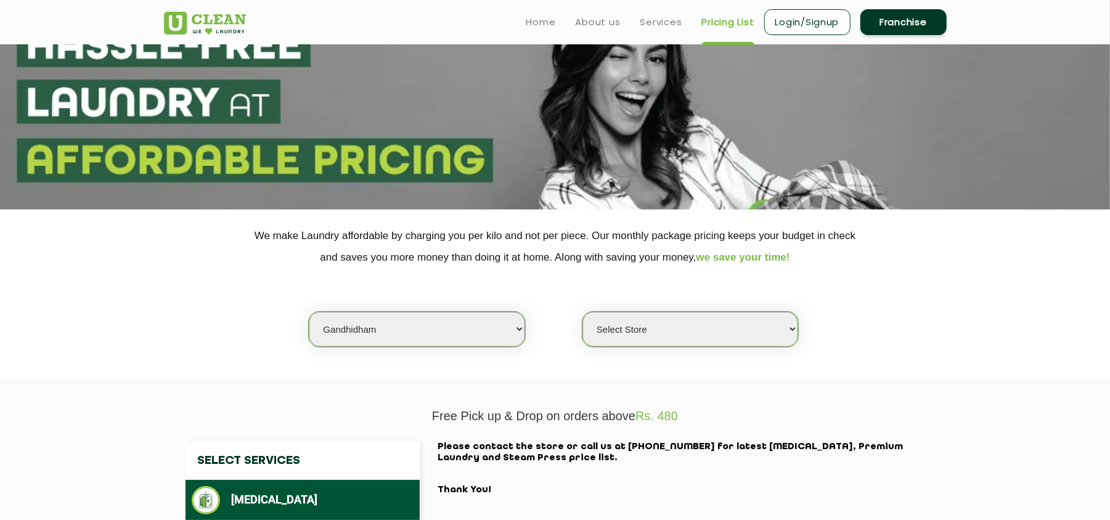
click at [418, 319] on select "Select city [GEOGRAPHIC_DATA] [GEOGRAPHIC_DATA] [GEOGRAPHIC_DATA] [GEOGRAPHIC_D…" at bounding box center [417, 329] width 216 height 35
click at [228, 298] on div "Select city [GEOGRAPHIC_DATA] [GEOGRAPHIC_DATA] [GEOGRAPHIC_DATA] [GEOGRAPHIC_D…" at bounding box center [555, 308] width 801 height 80
click at [346, 325] on select "Select city [GEOGRAPHIC_DATA] [GEOGRAPHIC_DATA] [GEOGRAPHIC_DATA] [GEOGRAPHIC_D…" at bounding box center [417, 329] width 216 height 35
select select "141"
click at [309, 312] on select "Select city [GEOGRAPHIC_DATA] [GEOGRAPHIC_DATA] [GEOGRAPHIC_DATA] [GEOGRAPHIC_D…" at bounding box center [417, 329] width 216 height 35
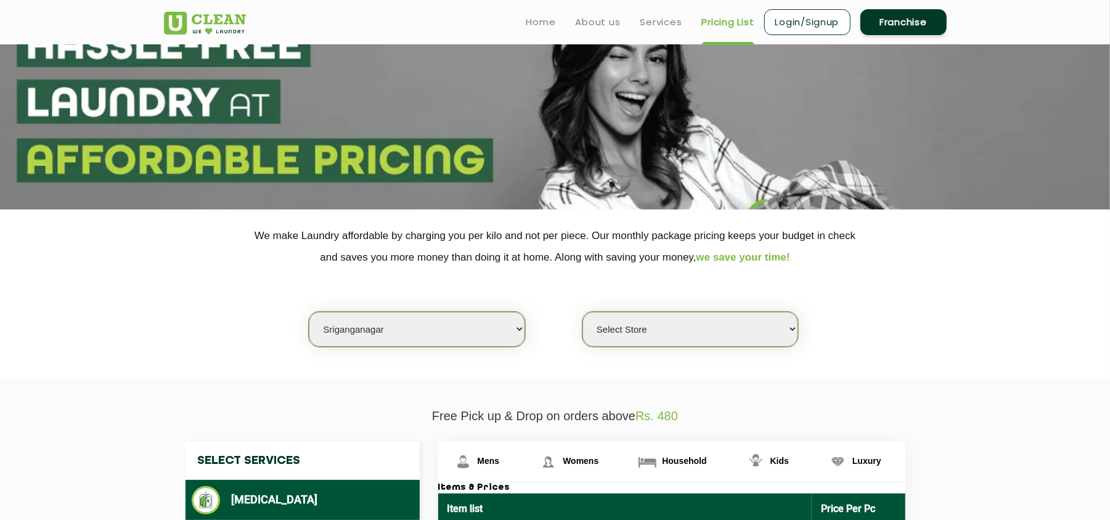
click at [626, 322] on select "Select Store UClean Sriganganagar" at bounding box center [690, 329] width 216 height 35
select select "405"
click at [582, 312] on select "Select Store UClean Sriganganagar" at bounding box center [690, 329] width 216 height 35
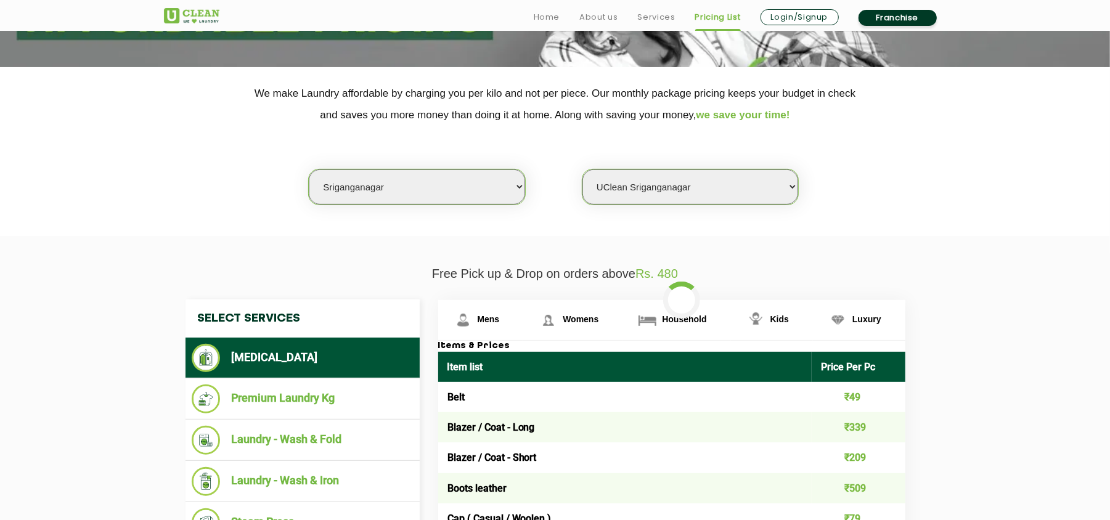
scroll to position [322, 0]
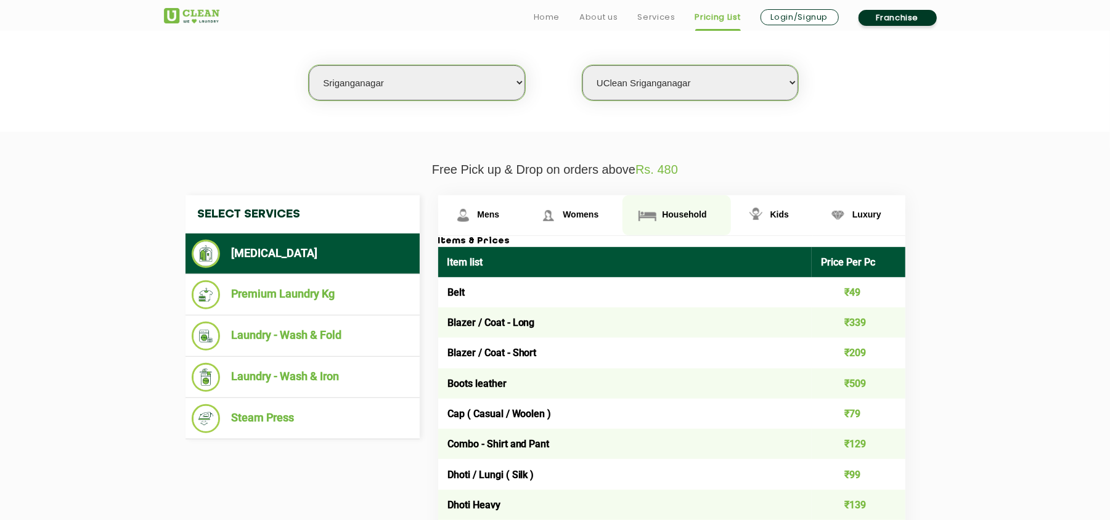
click at [669, 212] on span "Household" at bounding box center [684, 215] width 44 height 10
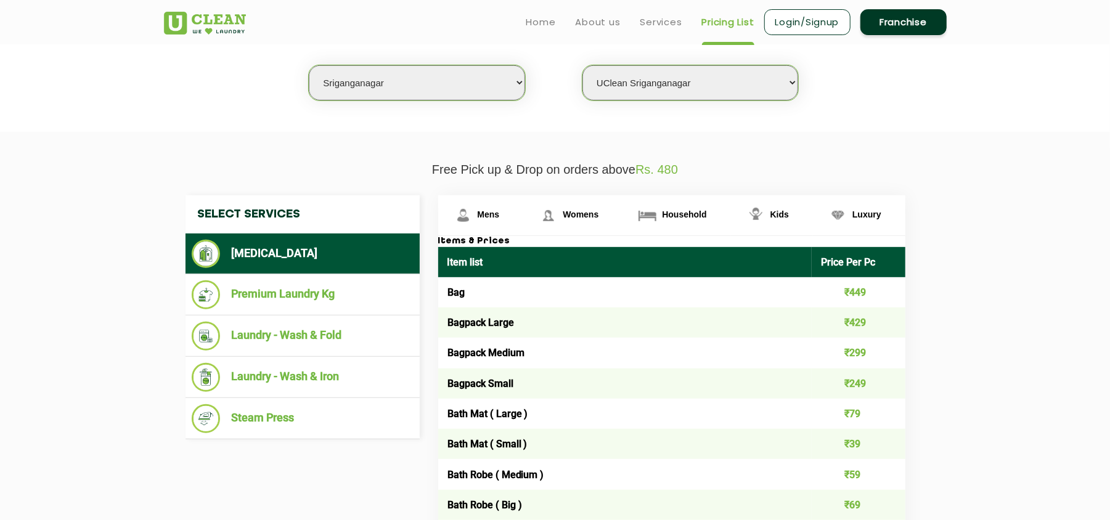
scroll to position [158, 0]
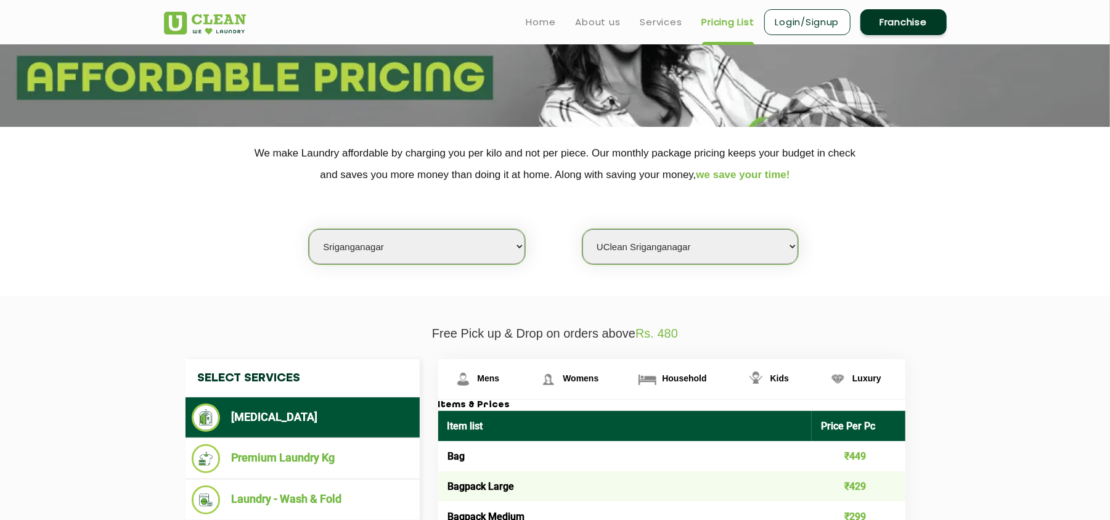
click at [435, 247] on select "Select city [GEOGRAPHIC_DATA] [GEOGRAPHIC_DATA] [GEOGRAPHIC_DATA] [GEOGRAPHIC_D…" at bounding box center [417, 246] width 216 height 35
select select "68"
click at [309, 229] on select "Select city [GEOGRAPHIC_DATA] [GEOGRAPHIC_DATA] [GEOGRAPHIC_DATA] [GEOGRAPHIC_D…" at bounding box center [417, 246] width 216 height 35
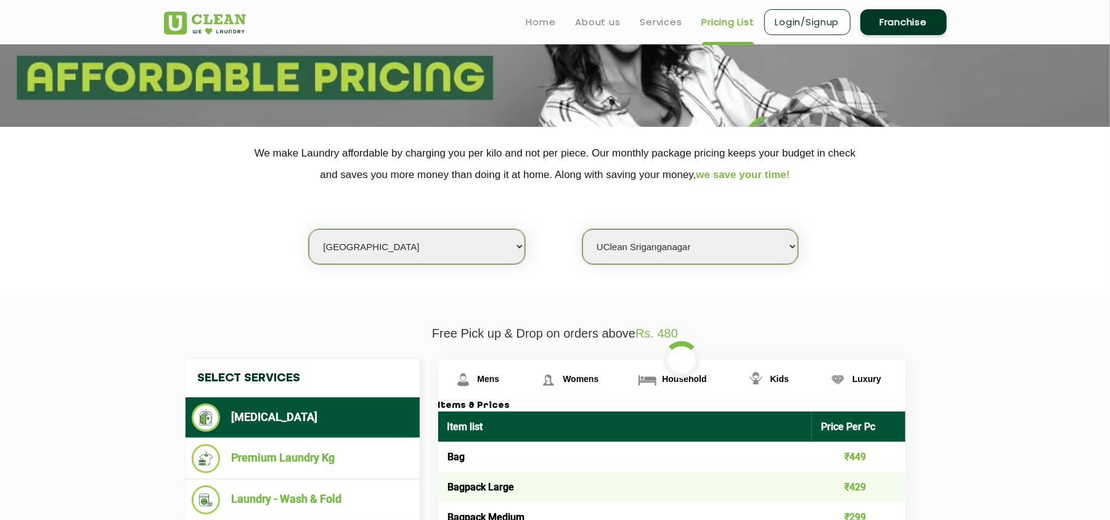
select select "0"
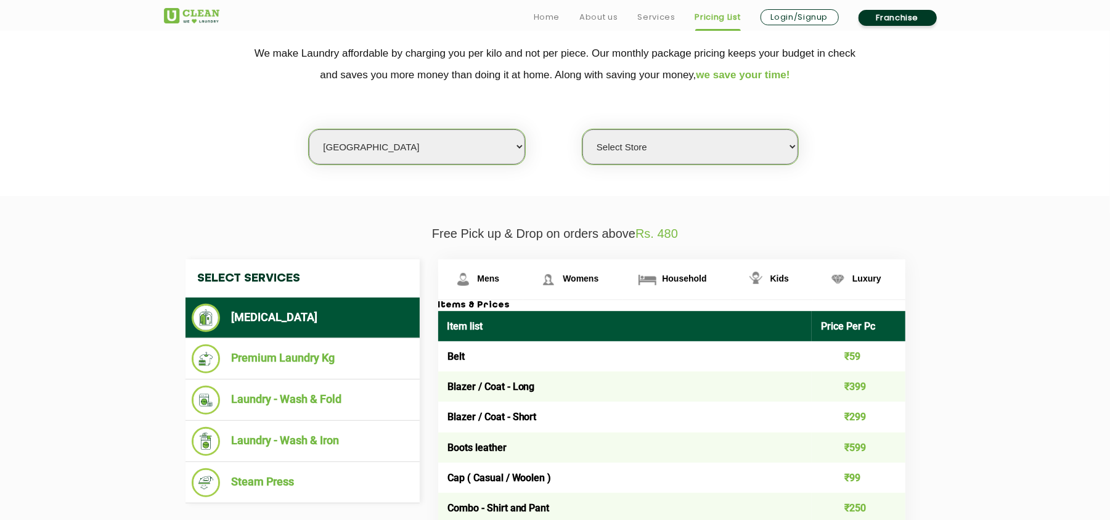
scroll to position [375, 0]
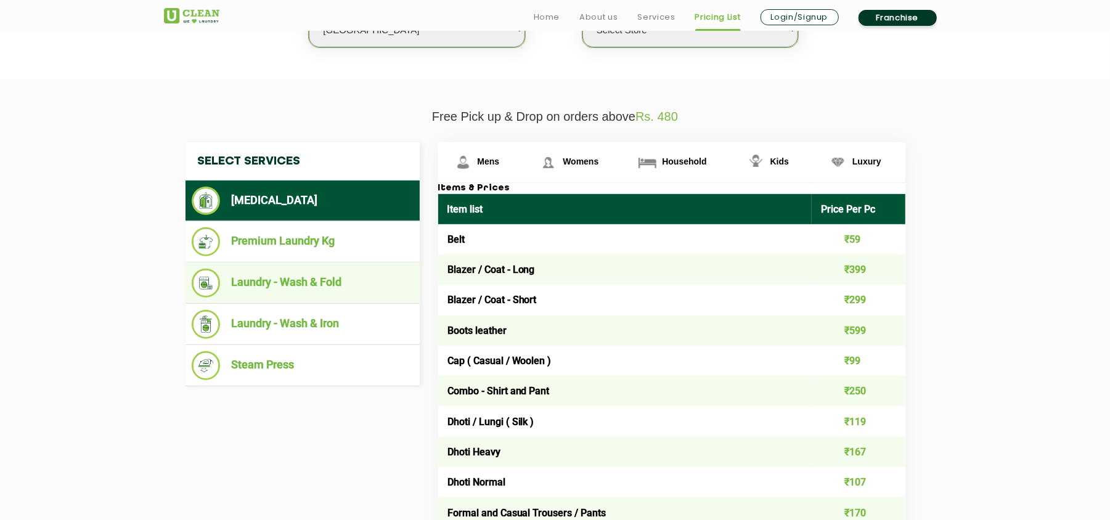
click at [307, 272] on li "Laundry - Wash & Fold" at bounding box center [303, 283] width 222 height 29
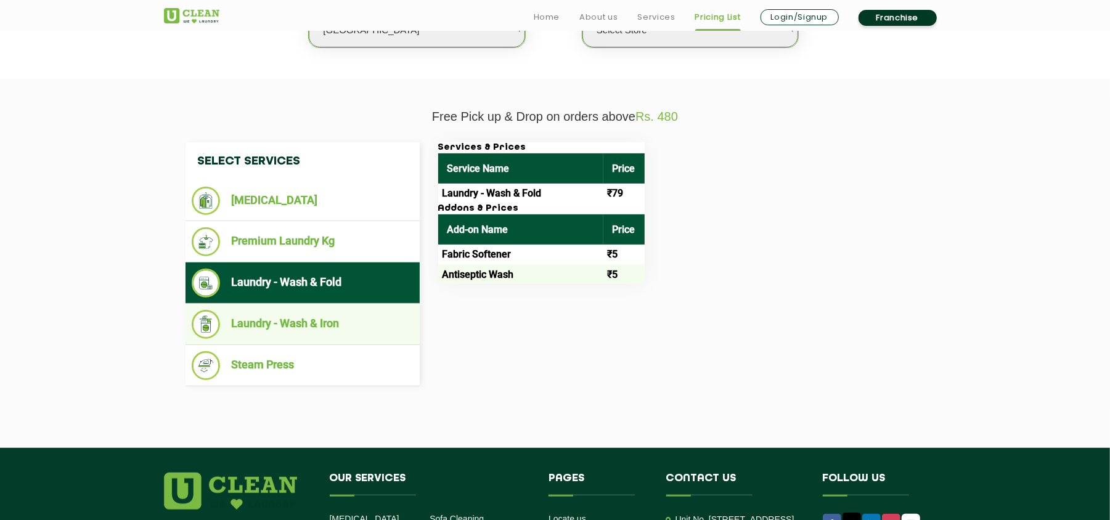
click at [313, 317] on li "Laundry - Wash & Iron" at bounding box center [303, 324] width 222 height 29
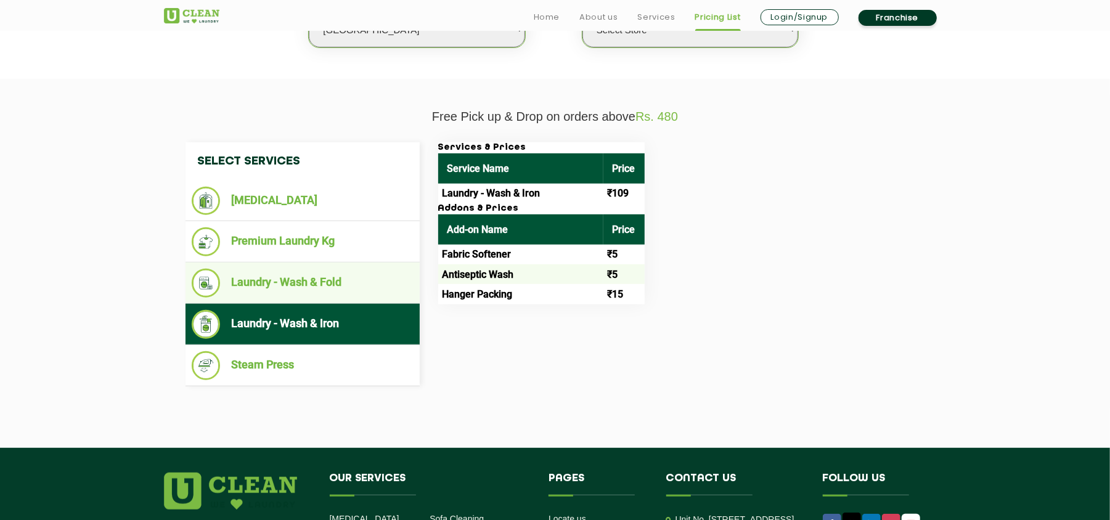
click at [309, 287] on li "Laundry - Wash & Fold" at bounding box center [303, 283] width 222 height 29
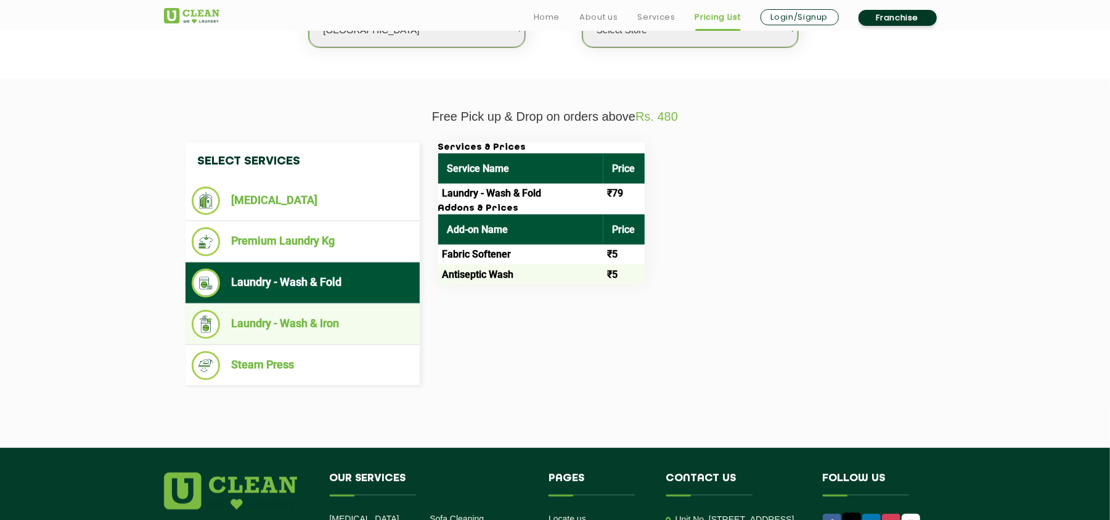
click at [318, 317] on li "Laundry - Wash & Iron" at bounding box center [303, 324] width 222 height 29
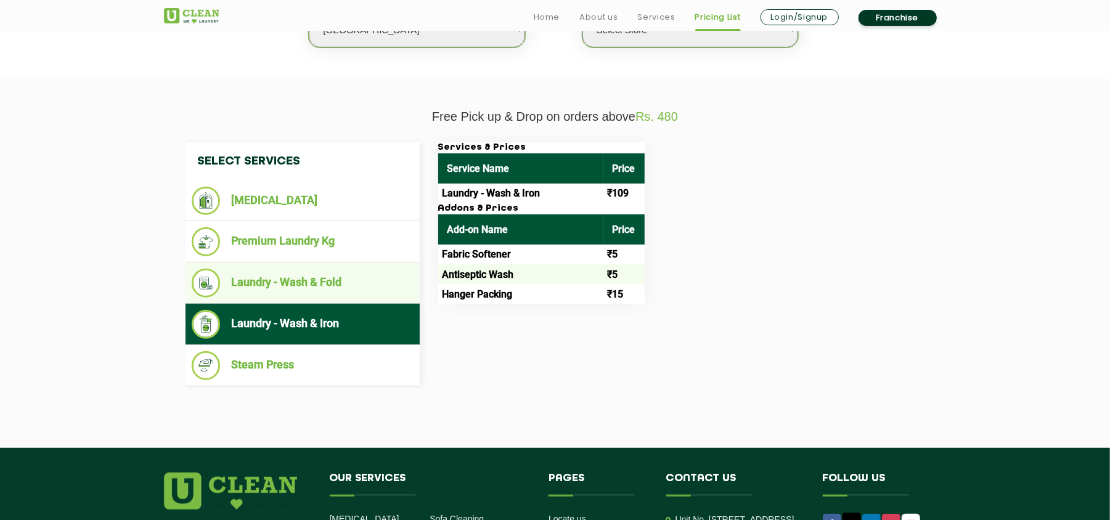
click at [324, 284] on li "Laundry - Wash & Fold" at bounding box center [303, 283] width 222 height 29
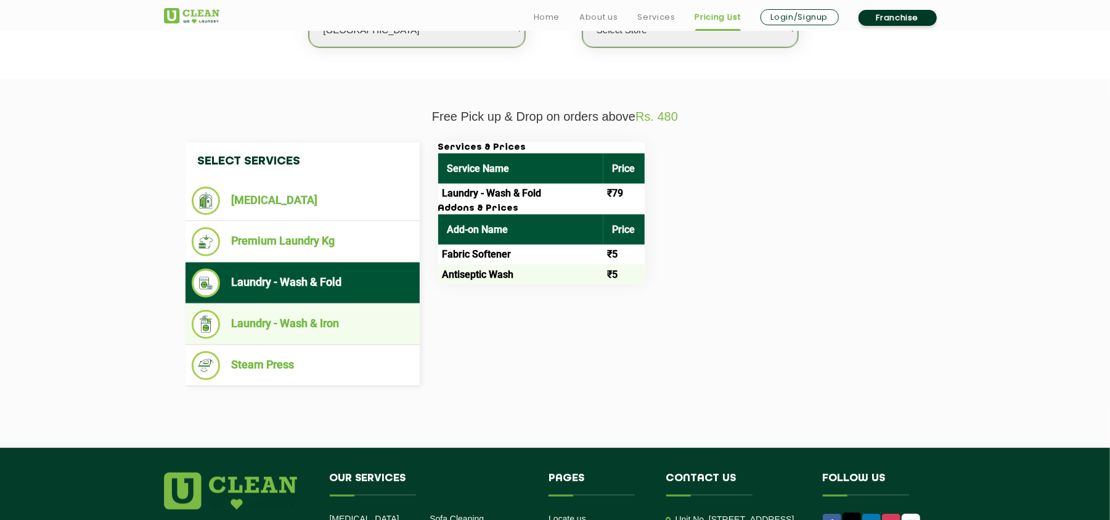
click at [335, 316] on li "Laundry - Wash & Iron" at bounding box center [303, 324] width 222 height 29
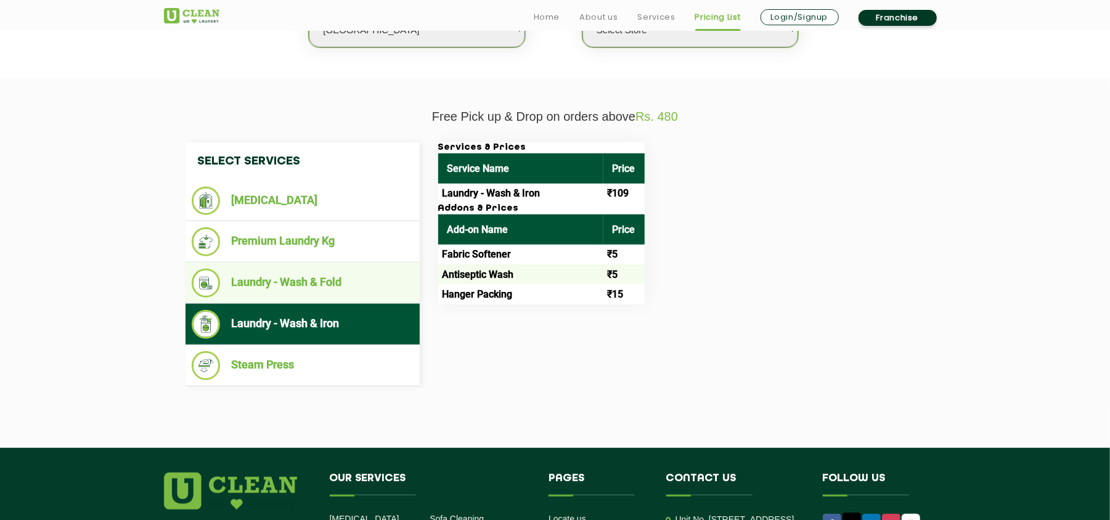
click at [333, 276] on li "Laundry - Wash & Fold" at bounding box center [303, 283] width 222 height 29
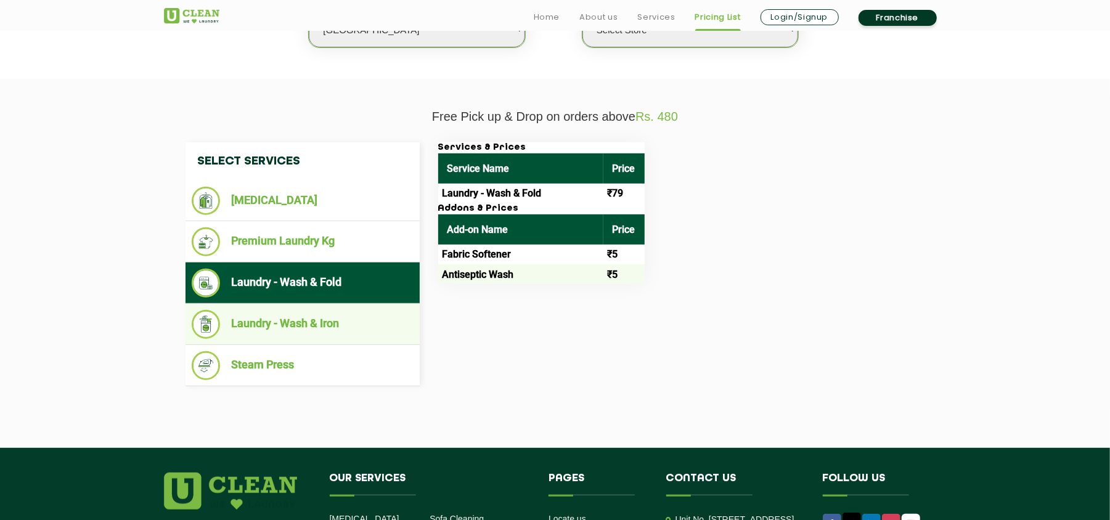
click at [338, 314] on li "Laundry - Wash & Iron" at bounding box center [303, 324] width 222 height 29
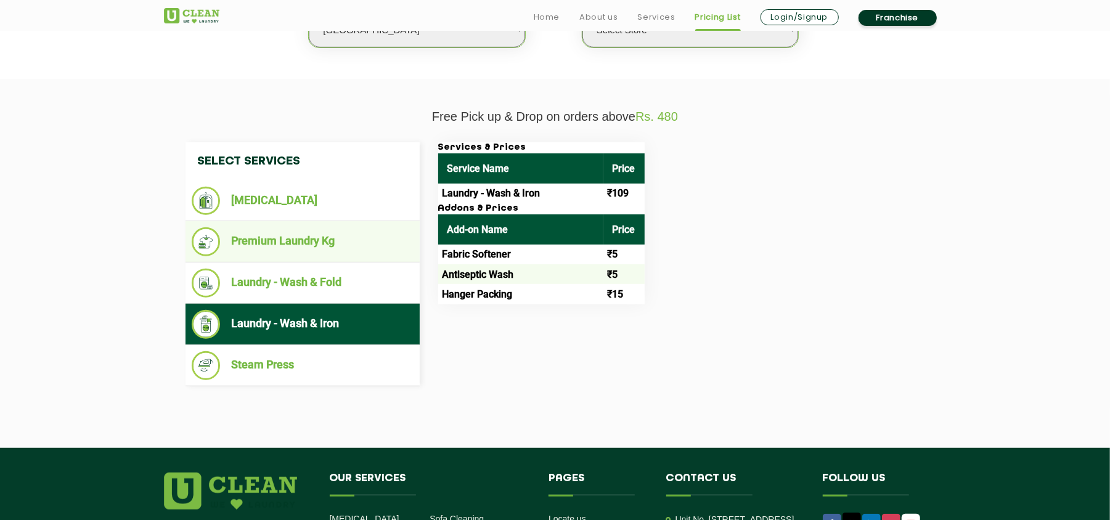
click at [299, 251] on li "Premium Laundry Kg" at bounding box center [303, 241] width 222 height 29
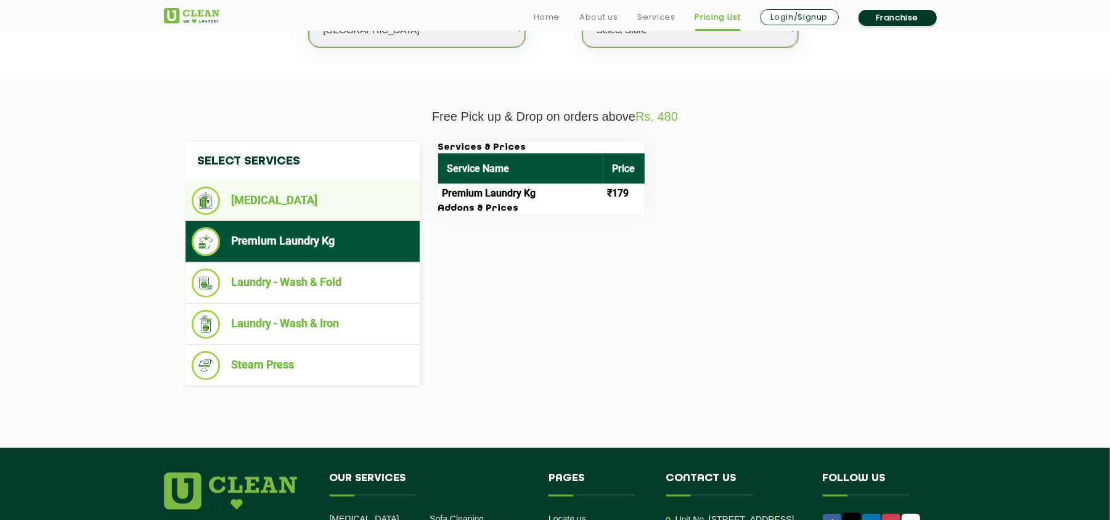
click at [294, 203] on li "[MEDICAL_DATA]" at bounding box center [303, 201] width 222 height 28
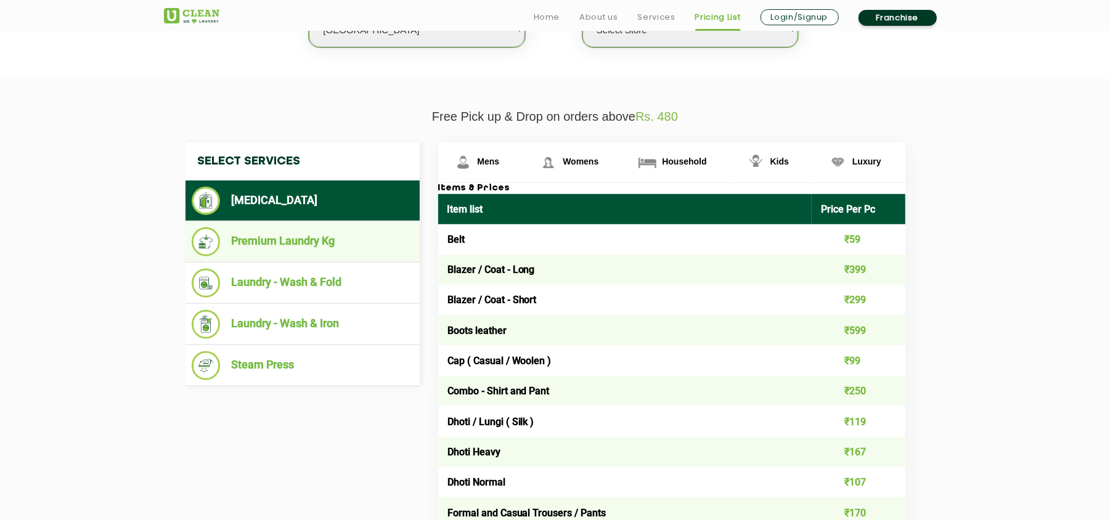
click at [316, 235] on li "Premium Laundry Kg" at bounding box center [303, 241] width 222 height 29
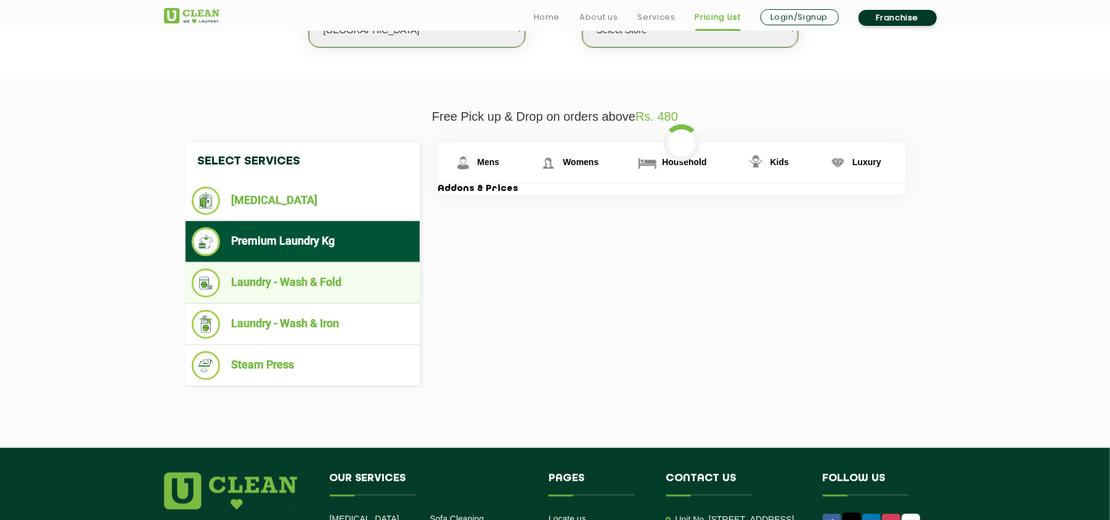
click at [333, 274] on li "Laundry - Wash & Fold" at bounding box center [303, 283] width 222 height 29
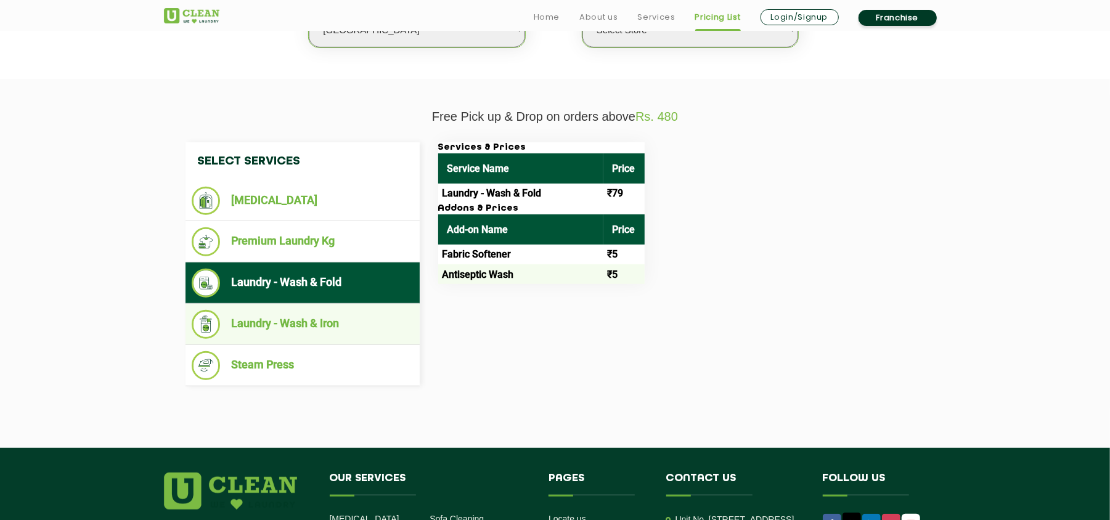
click at [338, 308] on ul "Laundry - Wash & Iron" at bounding box center [303, 324] width 234 height 41
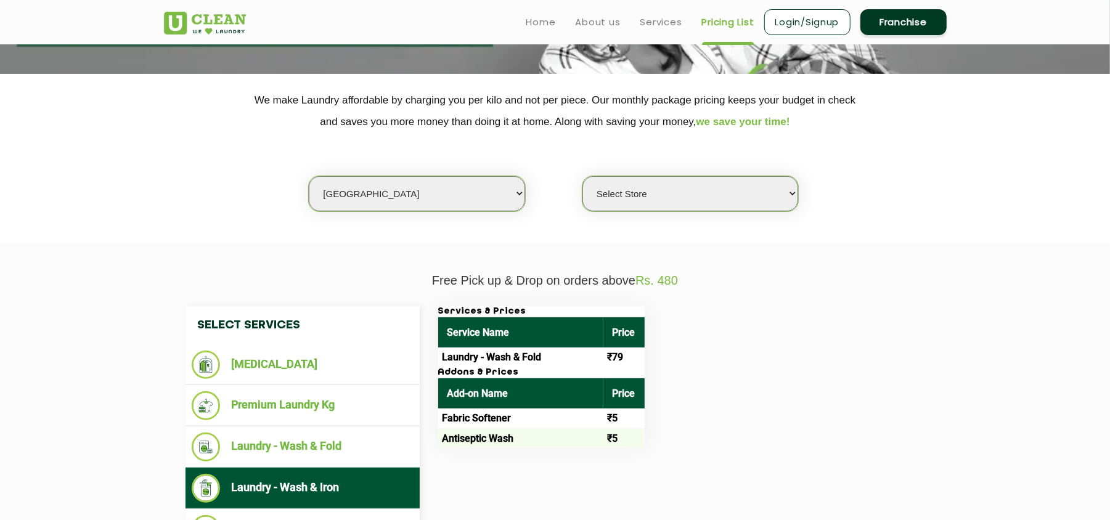
scroll to position [210, 0]
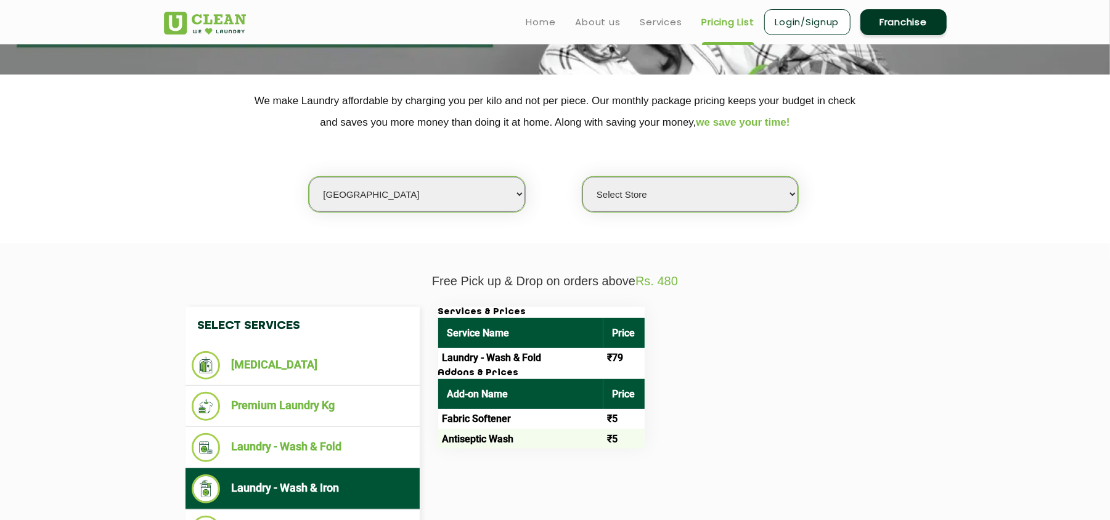
click at [390, 198] on select "Select city [GEOGRAPHIC_DATA] [GEOGRAPHIC_DATA] [GEOGRAPHIC_DATA] [GEOGRAPHIC_D…" at bounding box center [417, 194] width 216 height 35
select select "77"
click at [309, 177] on select "Select city [GEOGRAPHIC_DATA] [GEOGRAPHIC_DATA] [GEOGRAPHIC_DATA] [GEOGRAPHIC_D…" at bounding box center [417, 194] width 216 height 35
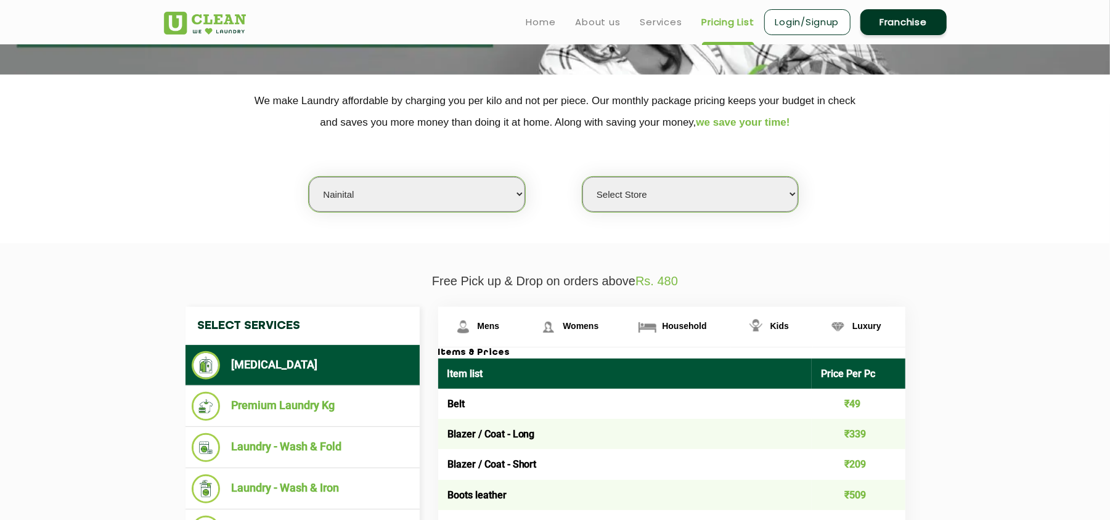
click at [676, 198] on select "Select Store UClean Nainital" at bounding box center [690, 194] width 216 height 35
select select "238"
click at [582, 177] on select "Select Store UClean Nainital" at bounding box center [690, 194] width 216 height 35
click at [292, 439] on li "Laundry - Wash & Fold" at bounding box center [303, 447] width 222 height 29
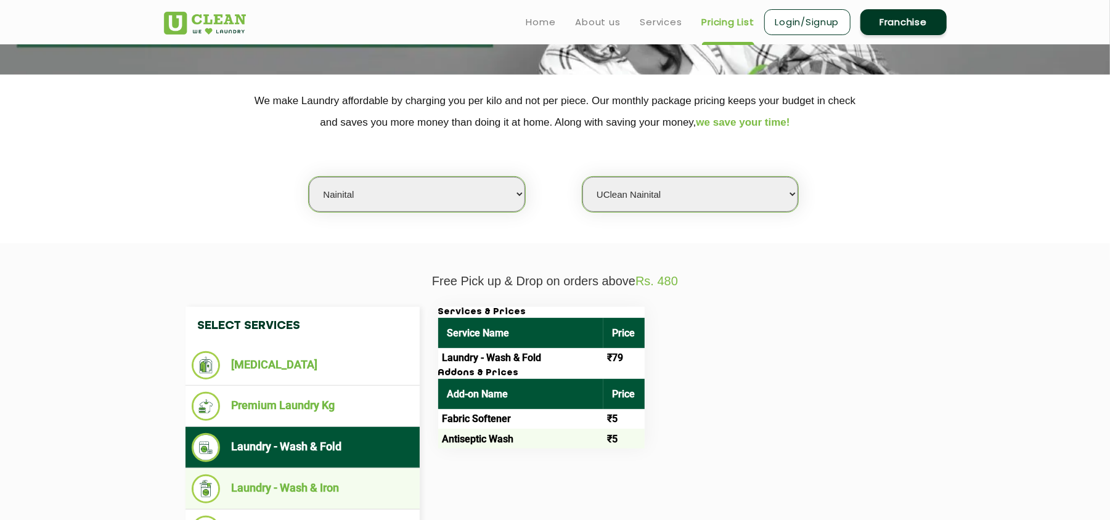
click at [344, 484] on li "Laundry - Wash & Iron" at bounding box center [303, 489] width 222 height 29
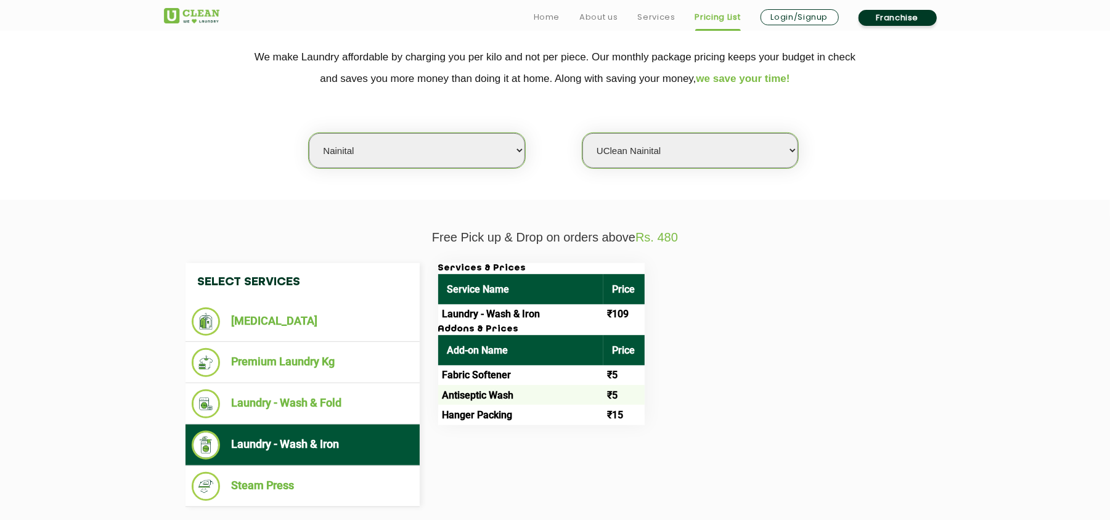
scroll to position [292, 0]
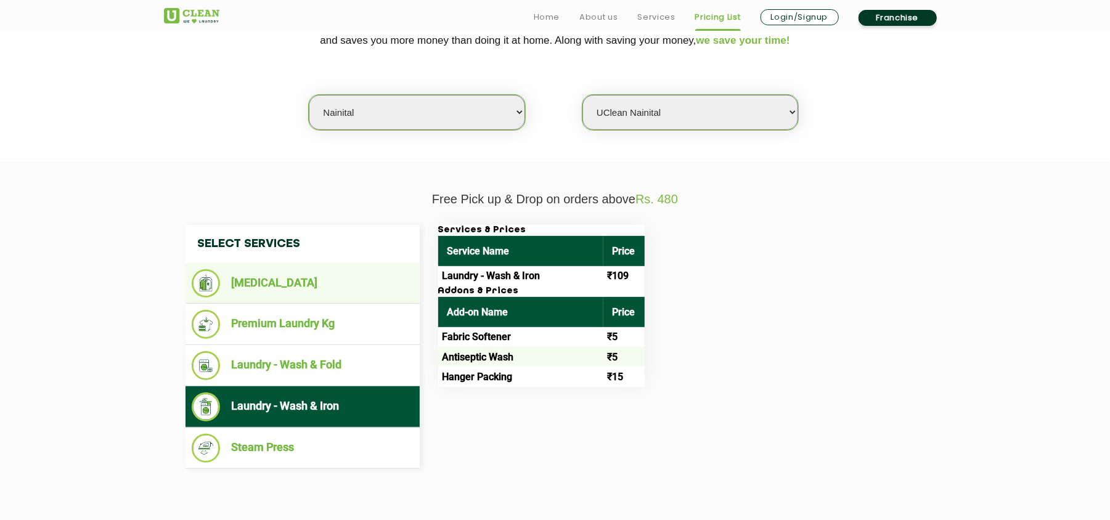
click at [294, 287] on li "[MEDICAL_DATA]" at bounding box center [303, 283] width 222 height 28
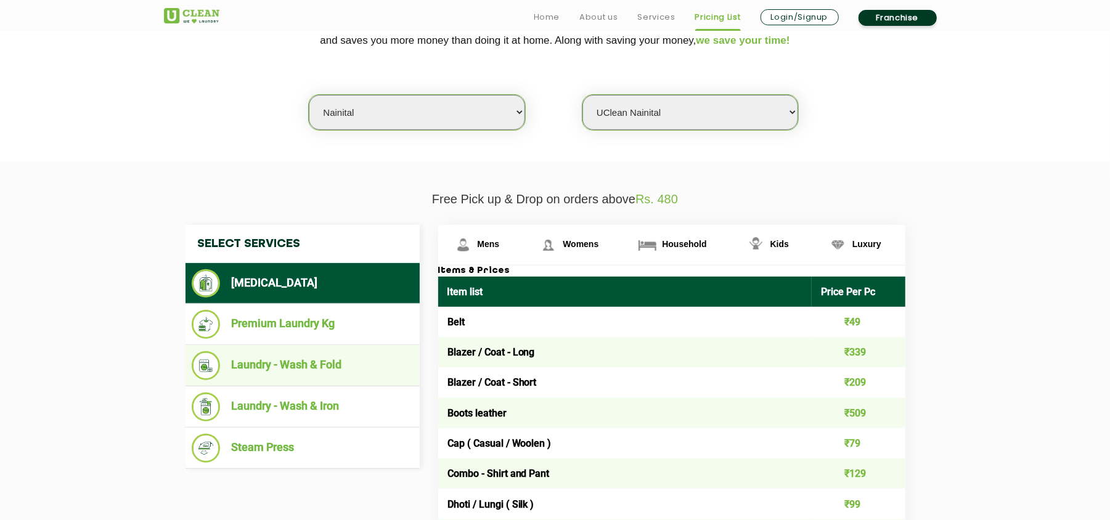
click at [378, 365] on li "Laundry - Wash & Fold" at bounding box center [303, 365] width 222 height 29
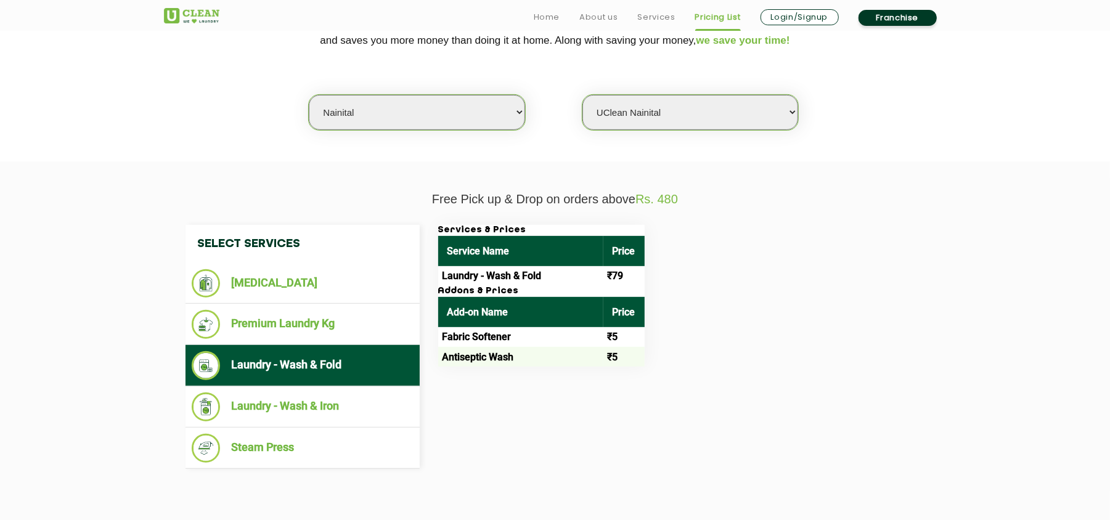
click at [380, 102] on select "Select city [GEOGRAPHIC_DATA] [GEOGRAPHIC_DATA] [GEOGRAPHIC_DATA] [GEOGRAPHIC_D…" at bounding box center [417, 112] width 216 height 35
click at [287, 144] on section "We make Laundry affordable by charging you per kilo and not per piece. Our mont…" at bounding box center [555, 77] width 1110 height 169
click at [399, 104] on select "Select city [GEOGRAPHIC_DATA] [GEOGRAPHIC_DATA] [GEOGRAPHIC_DATA] [GEOGRAPHIC_D…" at bounding box center [417, 112] width 216 height 35
select select "63"
click at [309, 95] on select "Select city [GEOGRAPHIC_DATA] [GEOGRAPHIC_DATA] [GEOGRAPHIC_DATA] [GEOGRAPHIC_D…" at bounding box center [417, 112] width 216 height 35
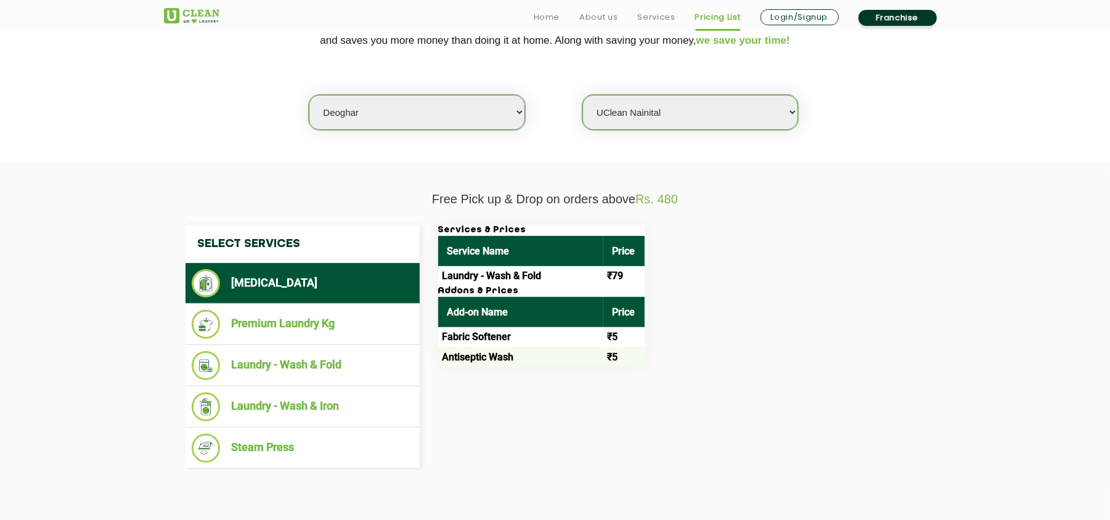
select select "0"
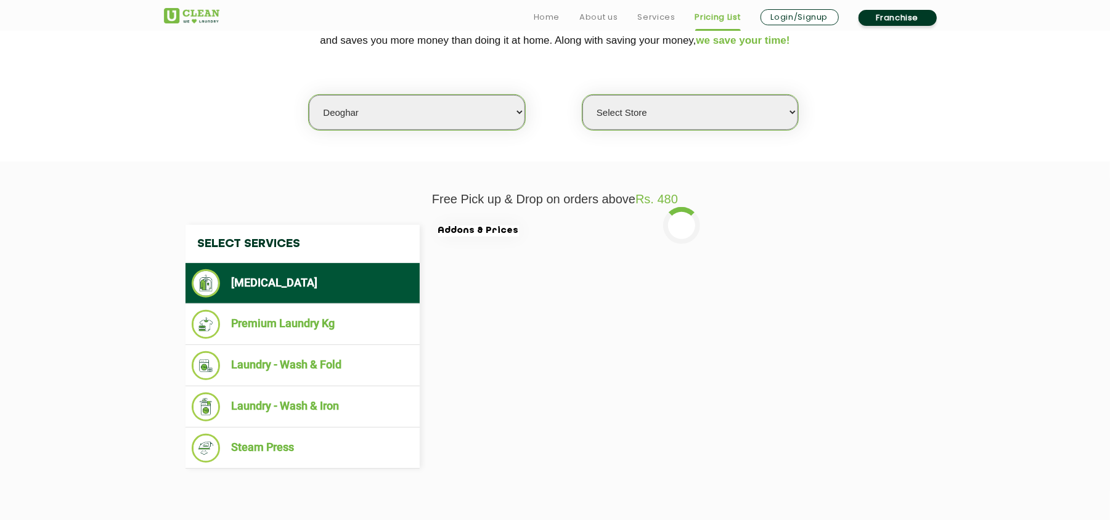
click at [358, 110] on select "Select city [GEOGRAPHIC_DATA] [GEOGRAPHIC_DATA] [GEOGRAPHIC_DATA] [GEOGRAPHIC_D…" at bounding box center [417, 112] width 216 height 35
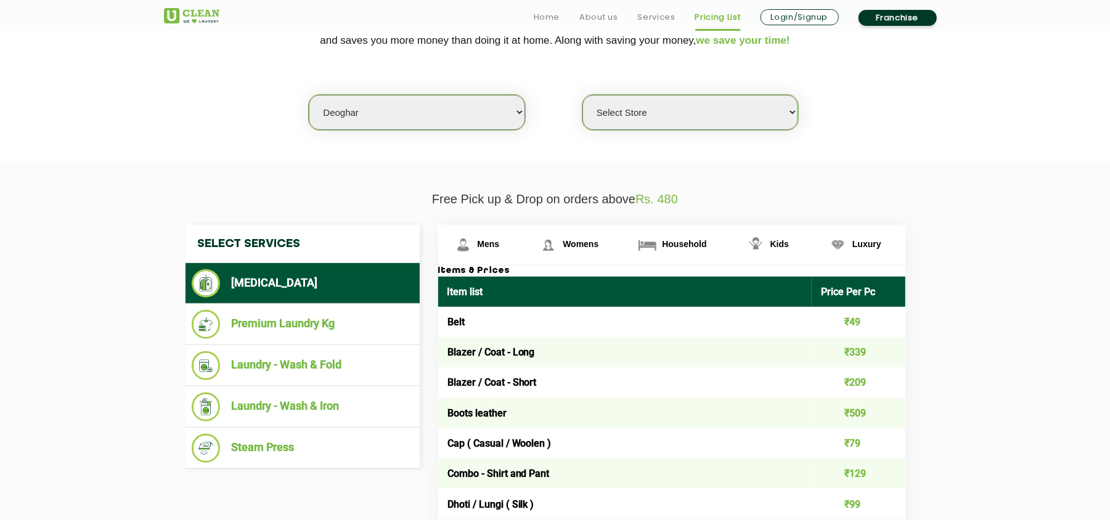
select select "1"
click at [309, 95] on select "Select city [GEOGRAPHIC_DATA] [GEOGRAPHIC_DATA] [GEOGRAPHIC_DATA] [GEOGRAPHIC_D…" at bounding box center [417, 112] width 216 height 35
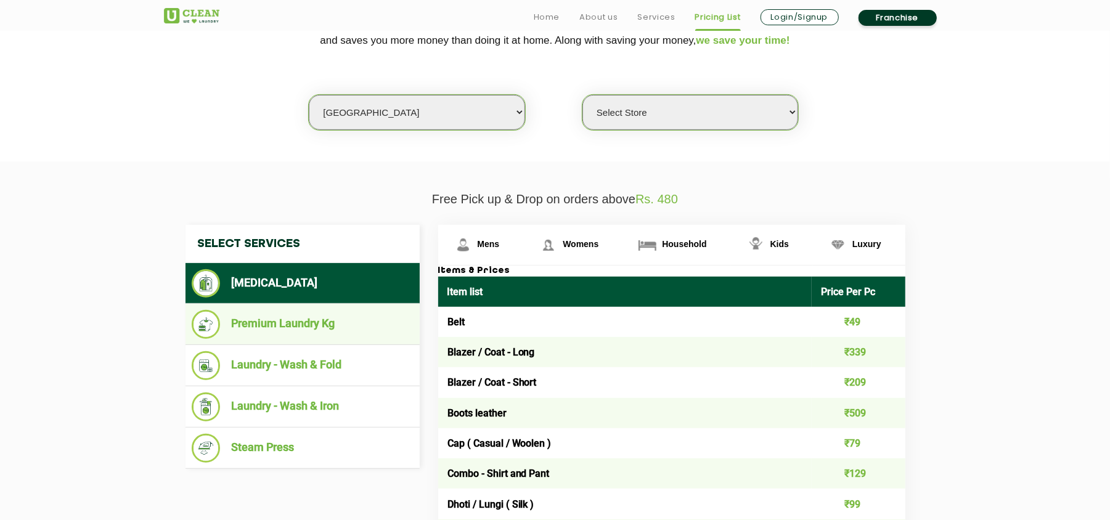
select select "0"
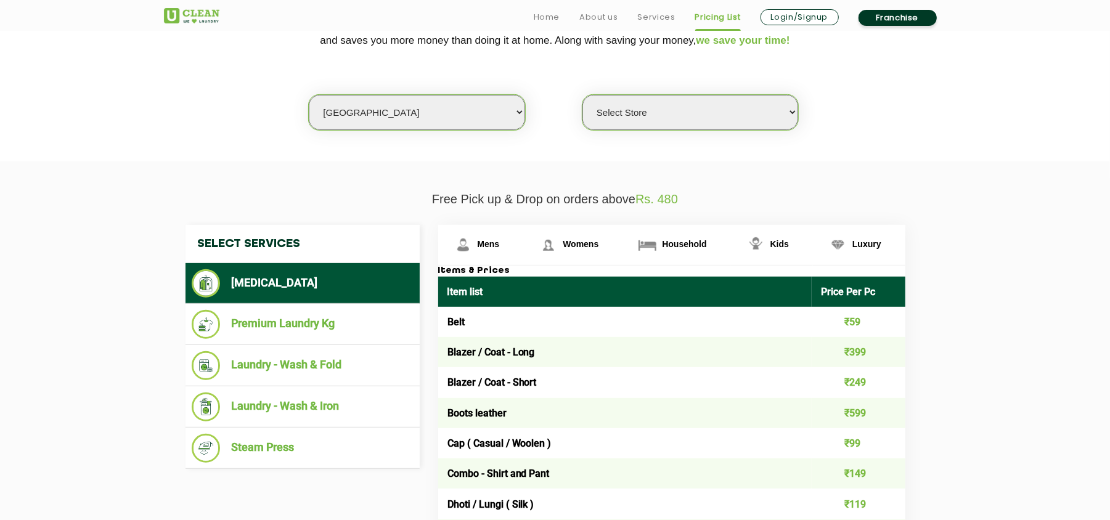
click at [292, 275] on li "[MEDICAL_DATA]" at bounding box center [303, 283] width 222 height 28
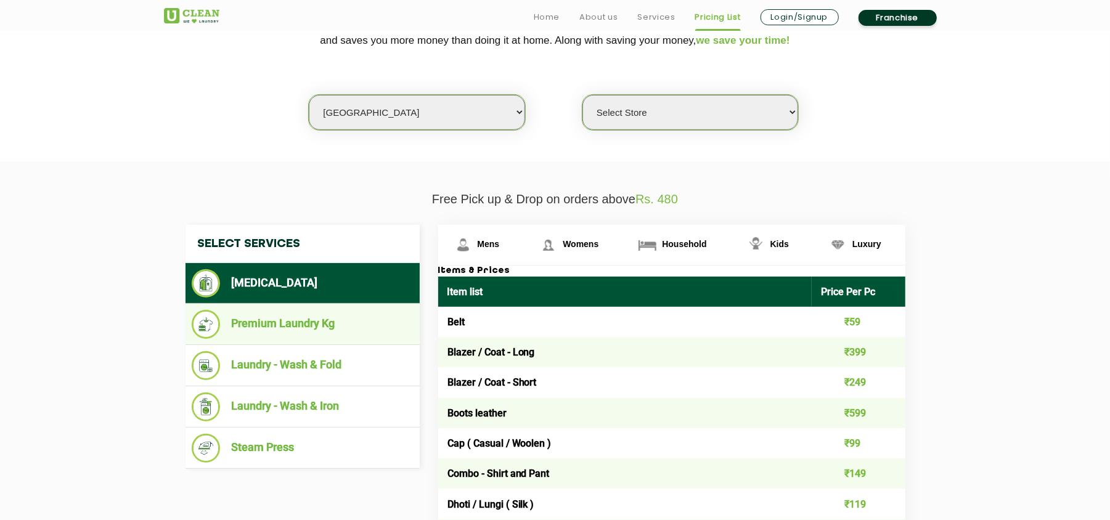
click at [314, 321] on li "Premium Laundry Kg" at bounding box center [303, 324] width 222 height 29
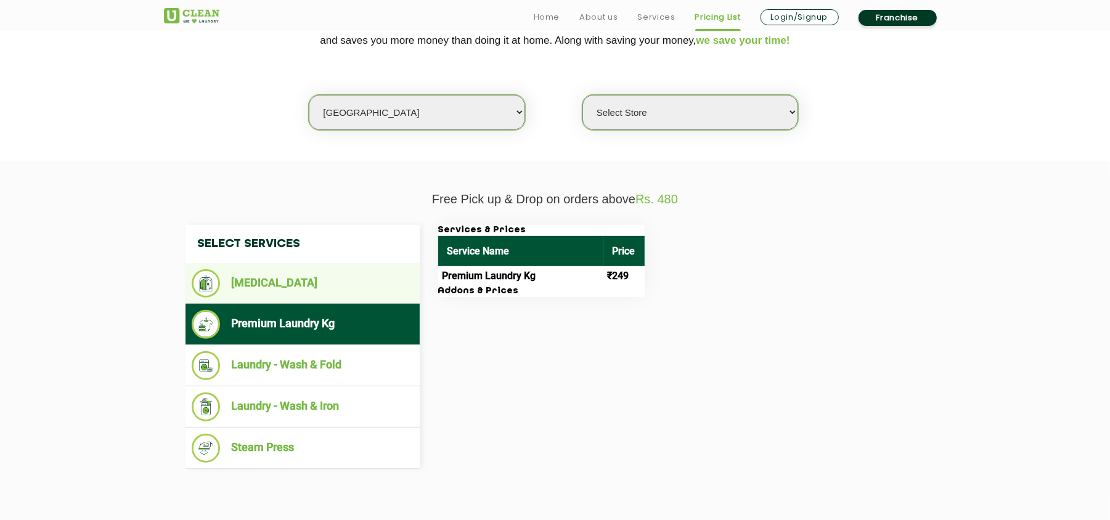
click at [321, 280] on li "[MEDICAL_DATA]" at bounding box center [303, 283] width 222 height 28
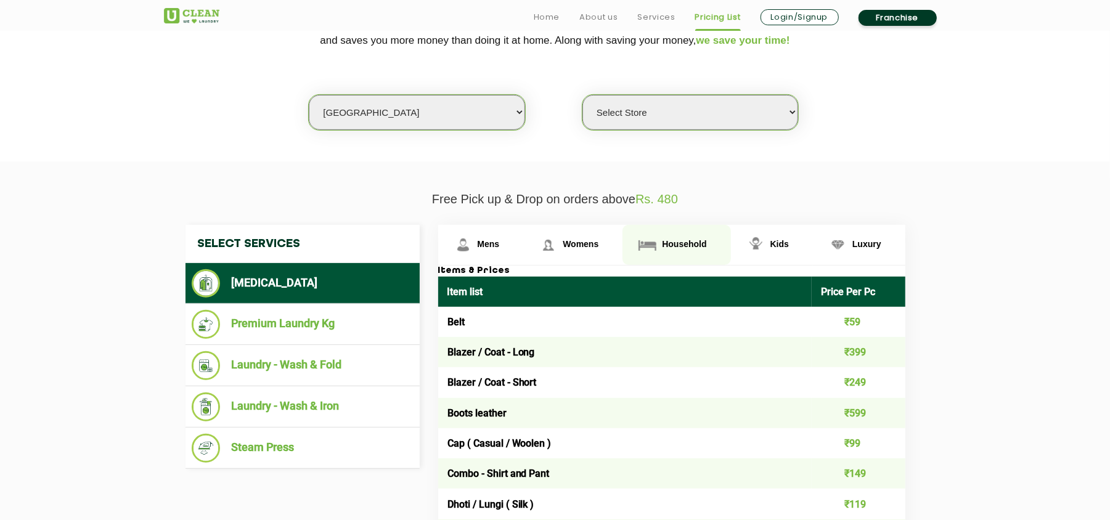
click at [684, 239] on span "Household" at bounding box center [684, 244] width 44 height 10
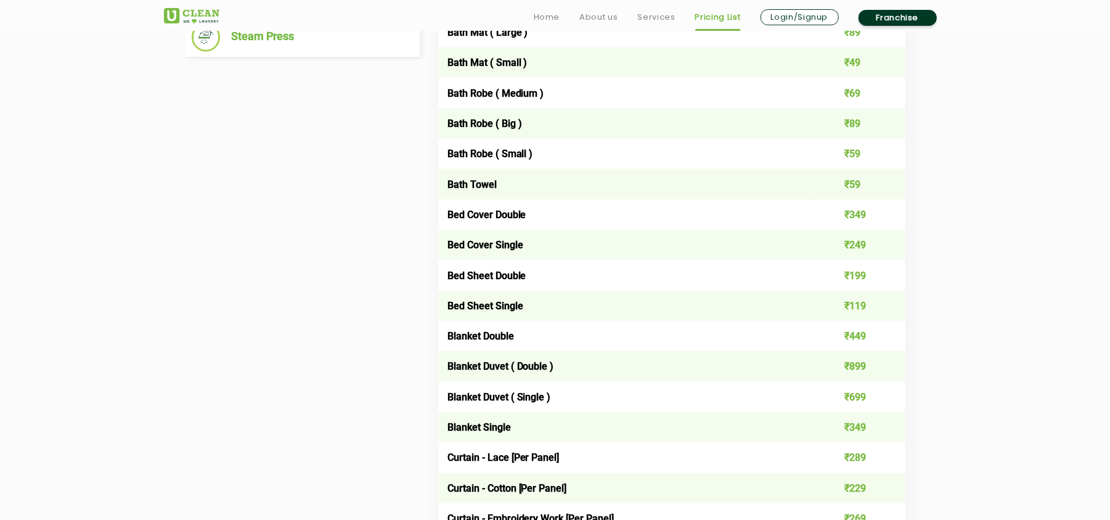
scroll to position [0, 0]
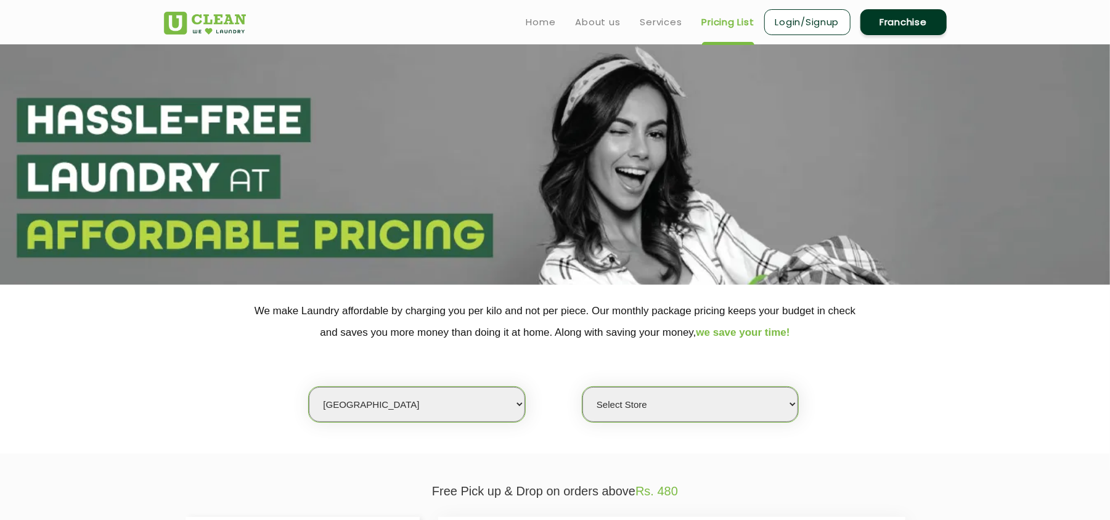
click at [425, 410] on select "Select city [GEOGRAPHIC_DATA] [GEOGRAPHIC_DATA] [GEOGRAPHIC_DATA] [GEOGRAPHIC_D…" at bounding box center [417, 404] width 216 height 35
select select "199"
click at [309, 387] on select "Select city [GEOGRAPHIC_DATA] [GEOGRAPHIC_DATA] [GEOGRAPHIC_DATA] [GEOGRAPHIC_D…" at bounding box center [417, 404] width 216 height 35
select select "0"
click at [455, 404] on select "Select city [GEOGRAPHIC_DATA] [GEOGRAPHIC_DATA] [GEOGRAPHIC_DATA] [GEOGRAPHIC_D…" at bounding box center [417, 404] width 216 height 35
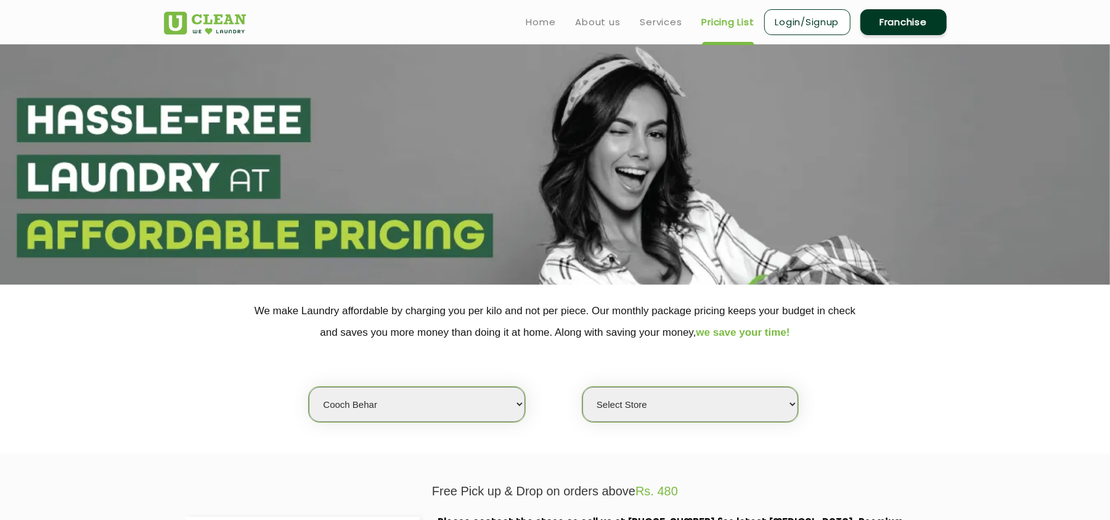
select select "40"
click at [309, 387] on select "Select city [GEOGRAPHIC_DATA] [GEOGRAPHIC_DATA] [GEOGRAPHIC_DATA] [GEOGRAPHIC_D…" at bounding box center [417, 404] width 216 height 35
select select "0"
click at [250, 420] on div "Select city [GEOGRAPHIC_DATA] [GEOGRAPHIC_DATA] [GEOGRAPHIC_DATA] [GEOGRAPHIC_D…" at bounding box center [555, 383] width 801 height 80
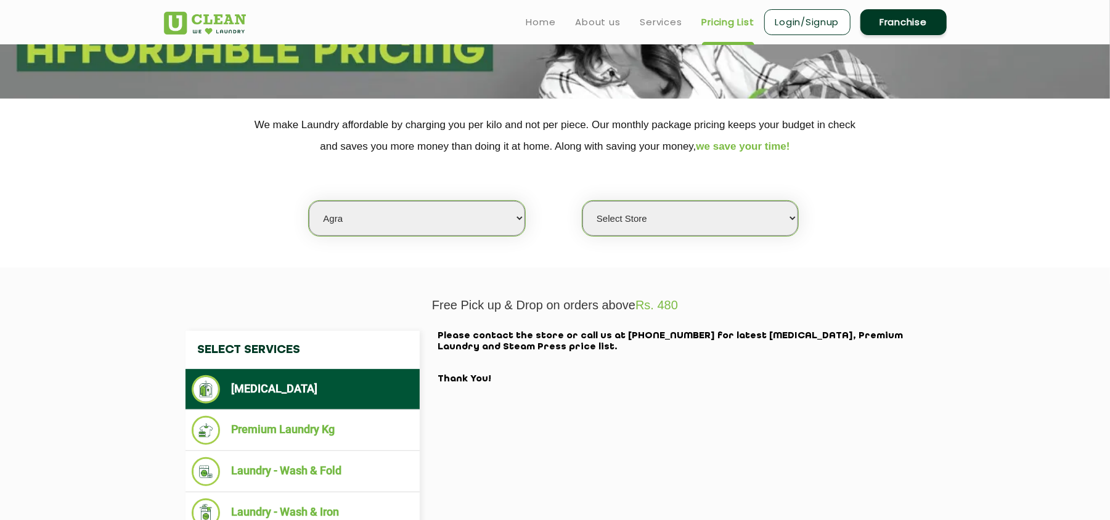
scroll to position [180, 0]
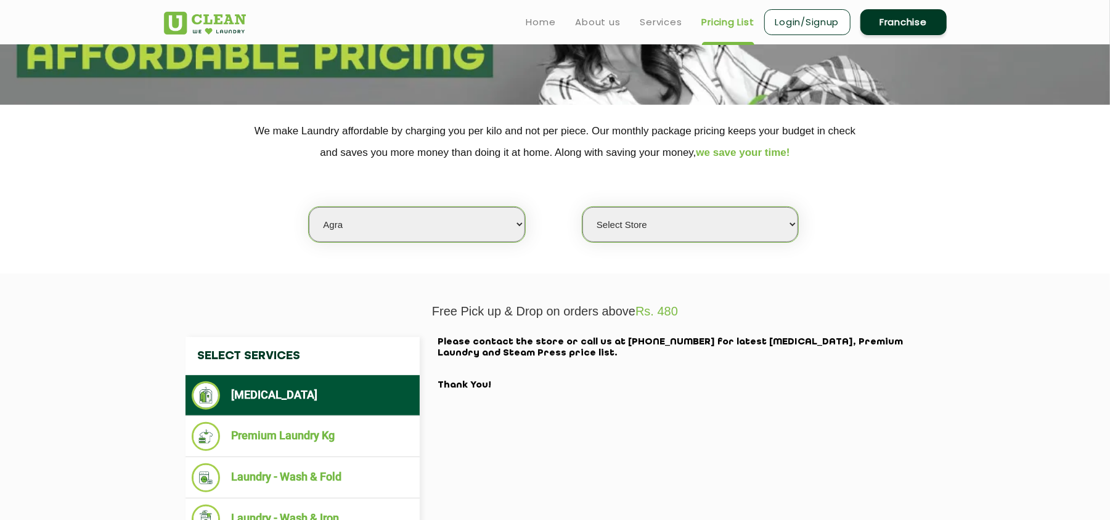
click at [235, 333] on div "Select Services [MEDICAL_DATA] Premium Laundry Kg Laundry - Wash & Fold Laundry…" at bounding box center [555, 459] width 801 height 281
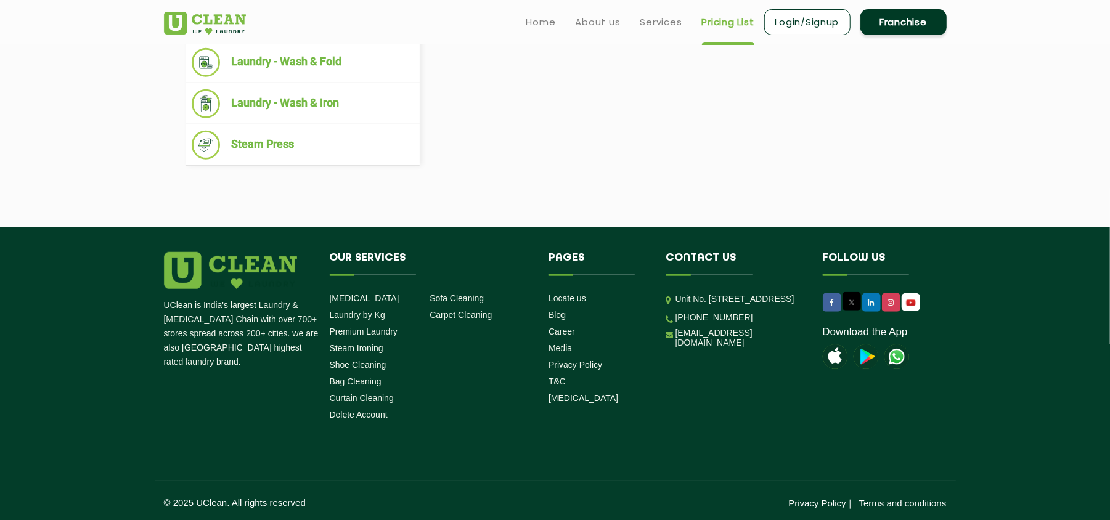
scroll to position [0, 0]
